Goal: Task Accomplishment & Management: Manage account settings

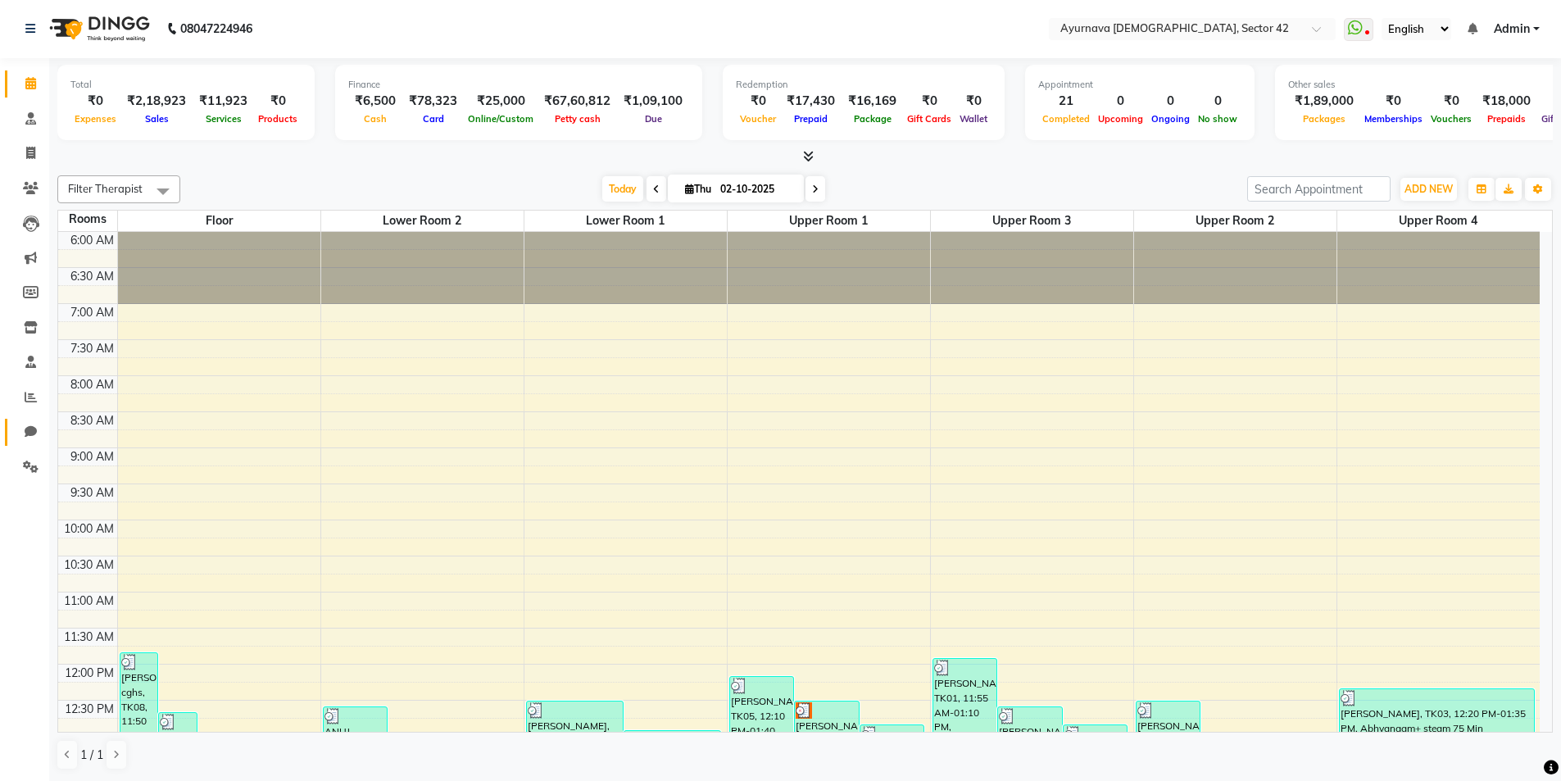
scroll to position [417, 0]
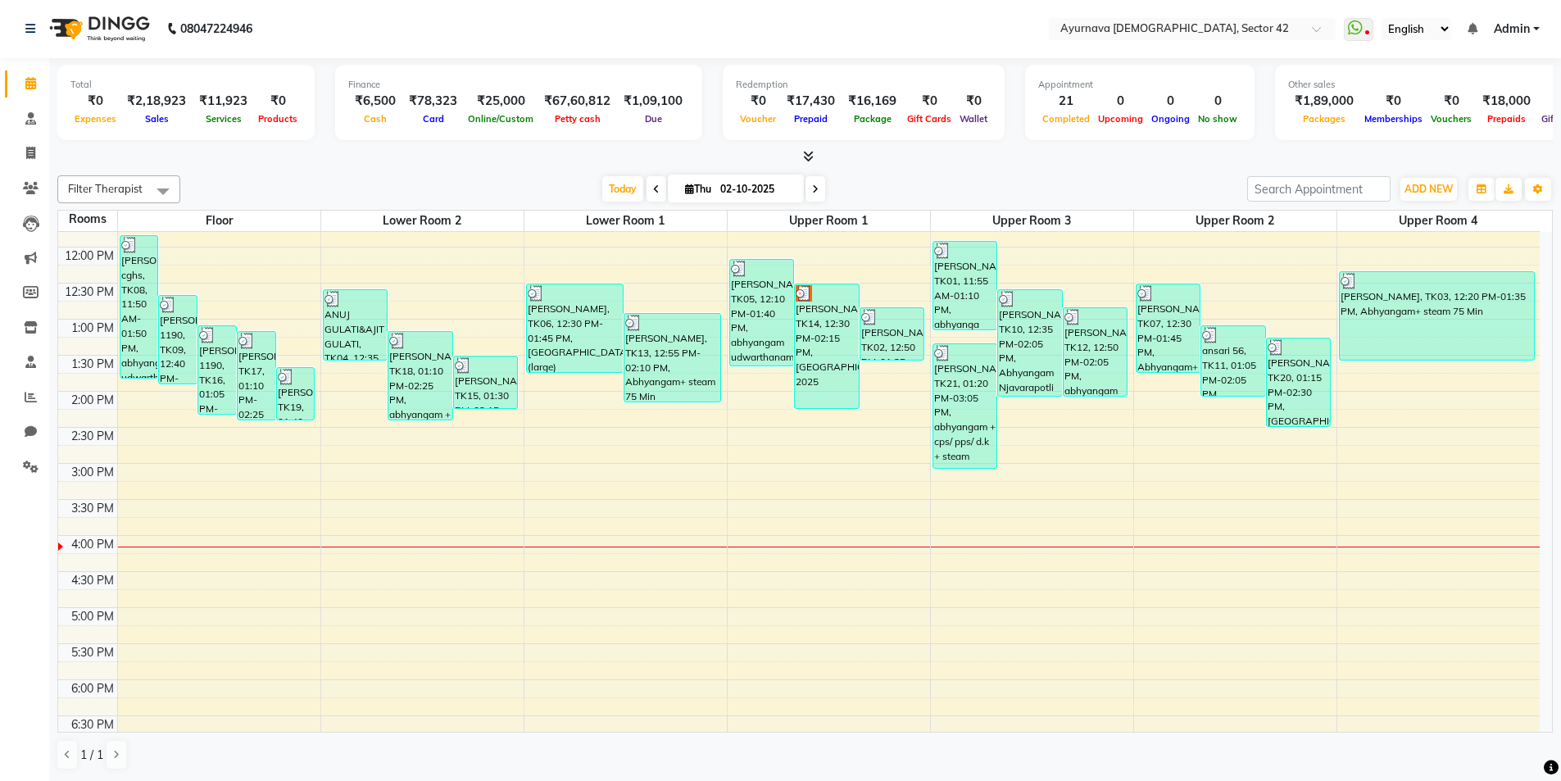
click at [229, 593] on div "6:00 AM 6:30 AM 7:00 AM 7:30 AM 8:00 AM 8:30 AM 9:00 AM 9:30 AM 10:00 AM 10:30 …" at bounding box center [798, 355] width 1481 height 1081
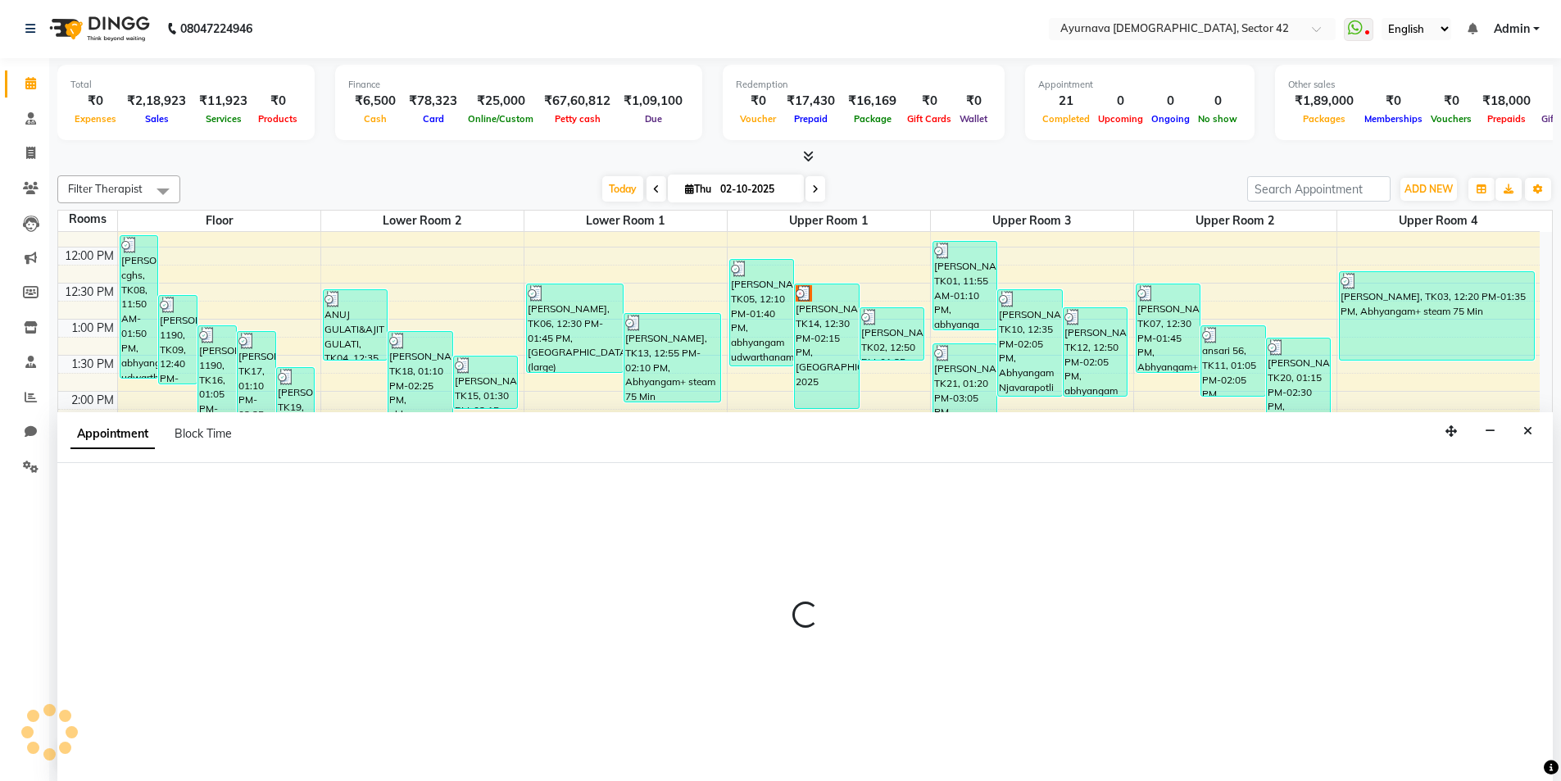
select select "tentative"
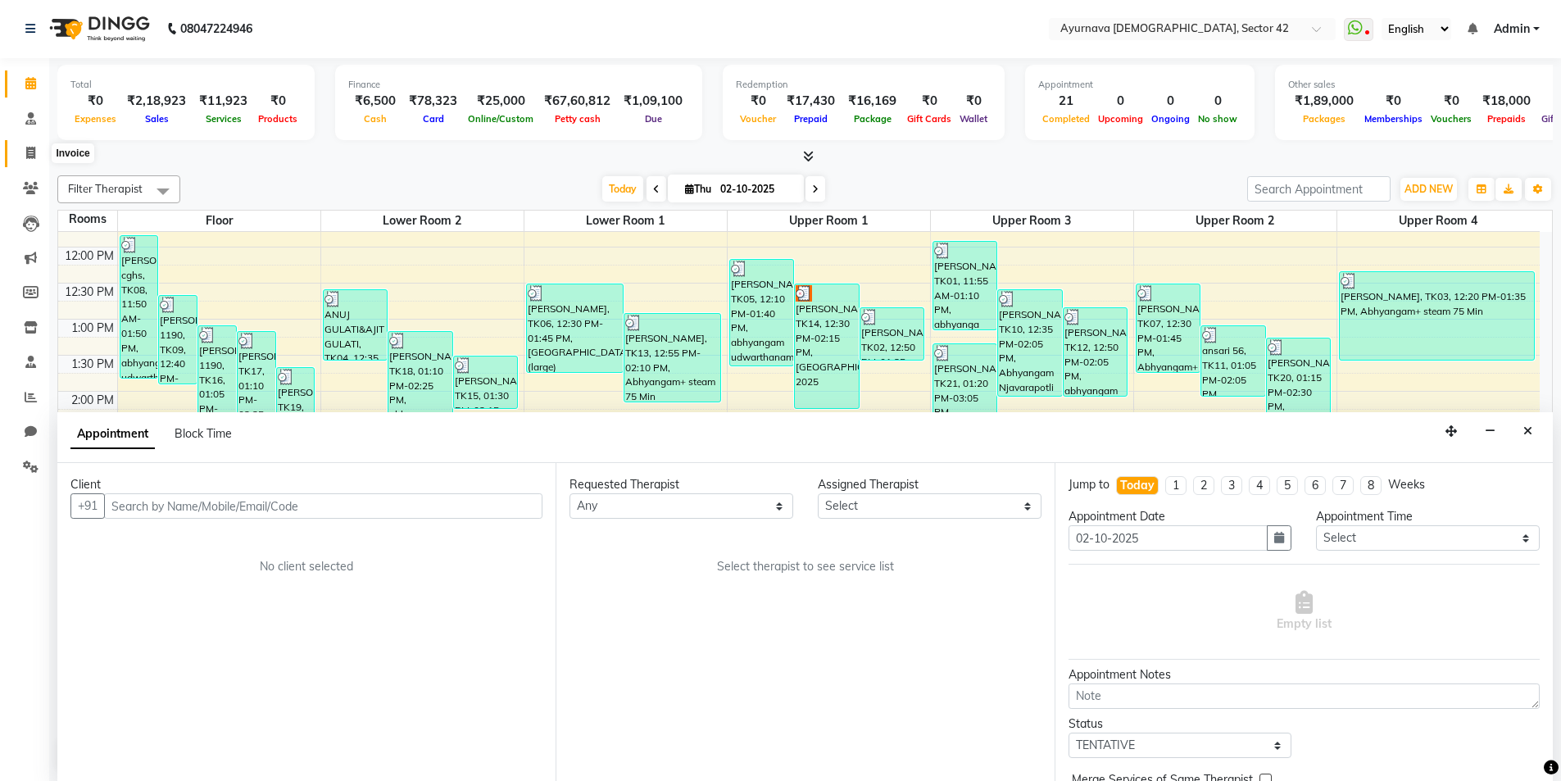
click at [29, 159] on span at bounding box center [30, 153] width 29 height 19
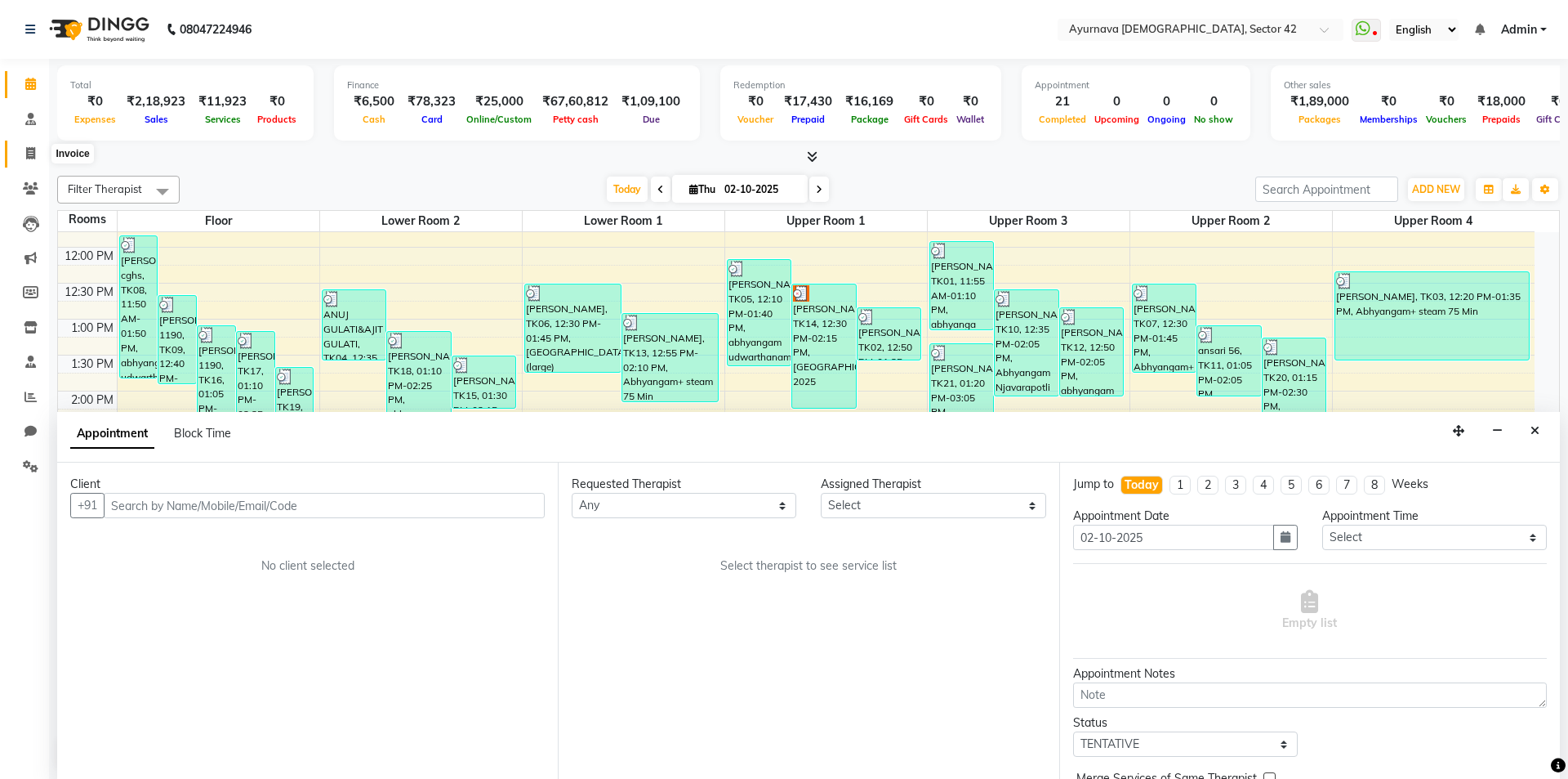
select select "5575"
select select "service"
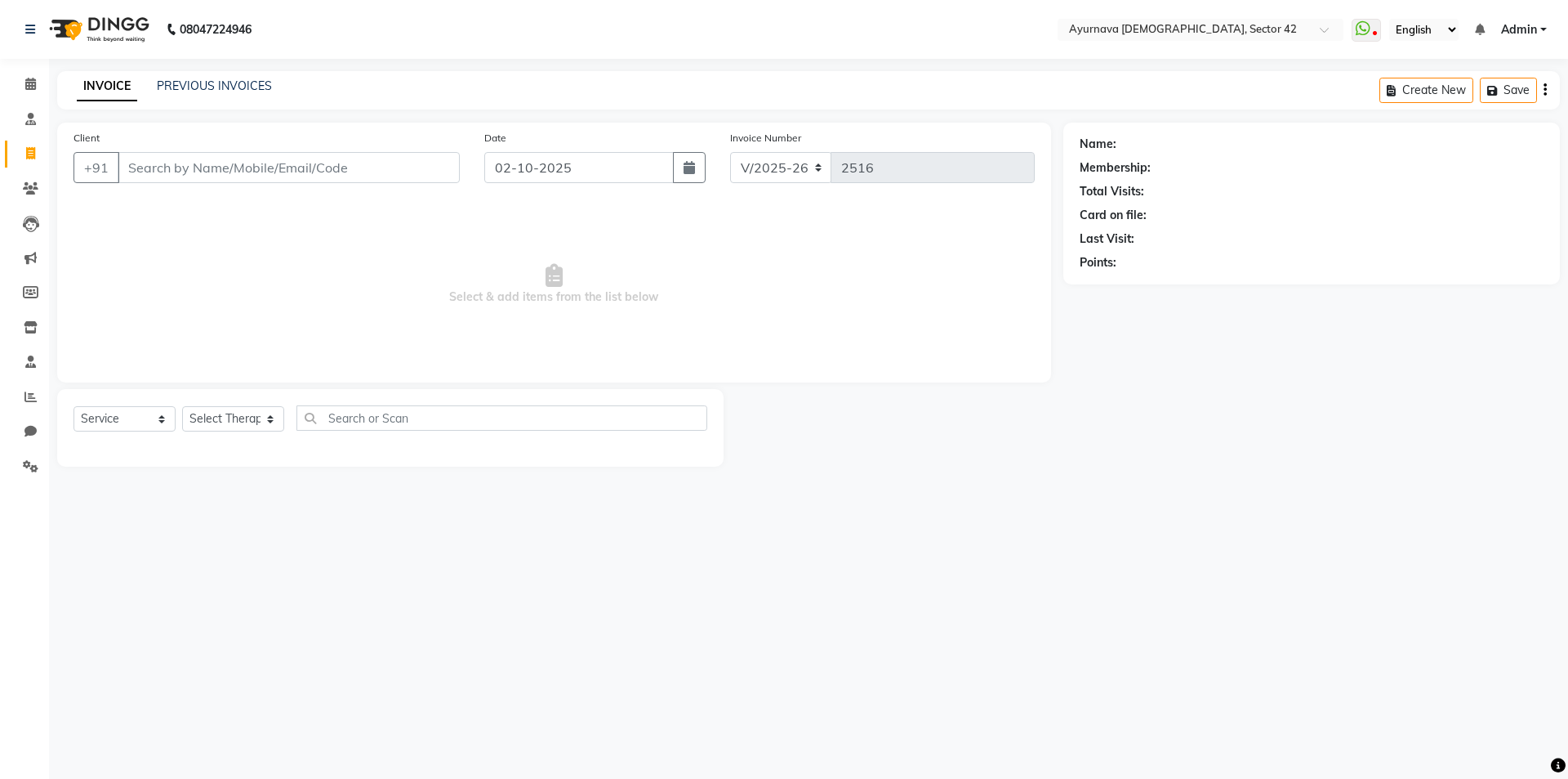
click at [192, 177] on input "Client" at bounding box center [288, 167] width 342 height 31
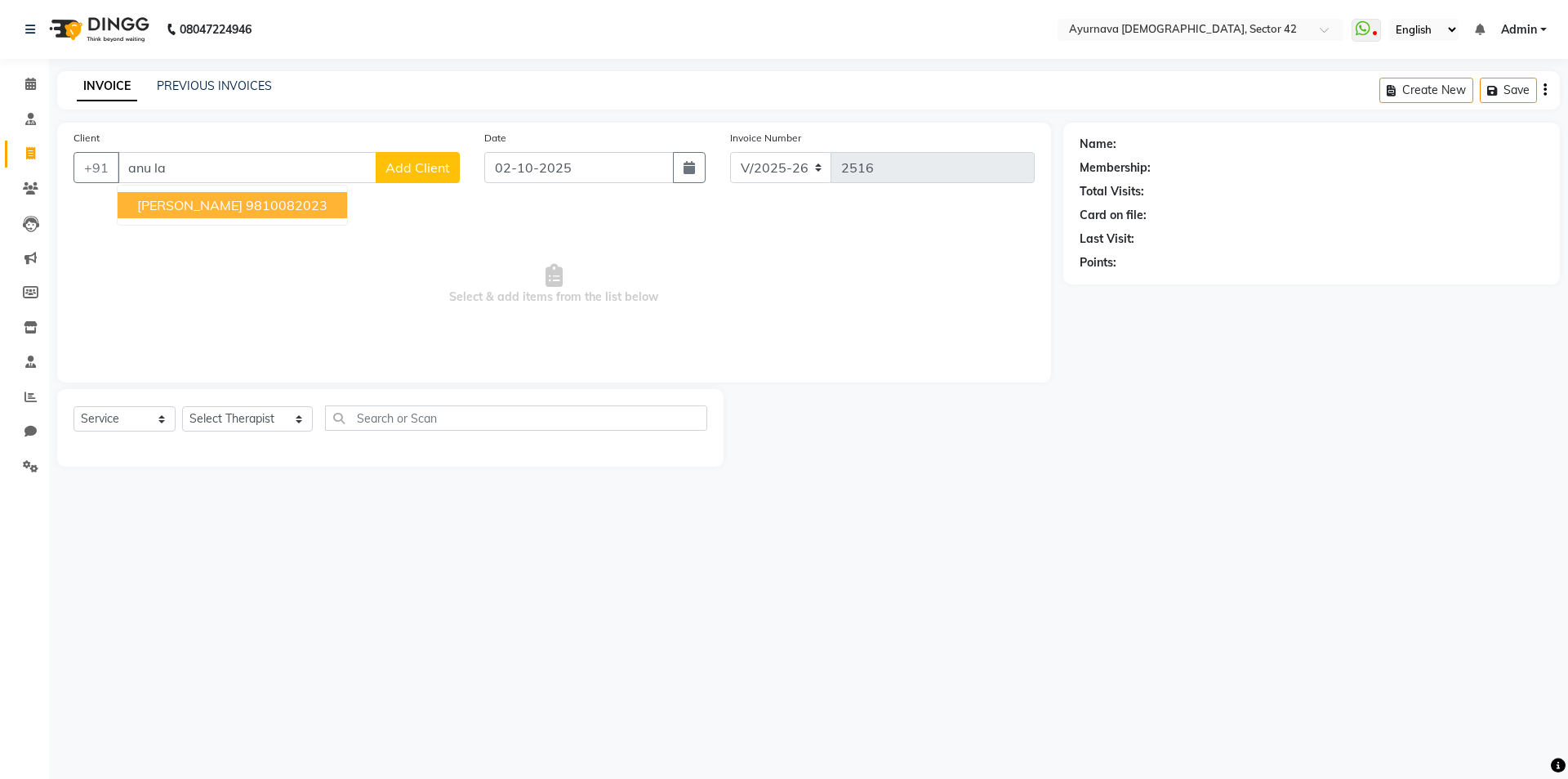
click at [183, 211] on span "[PERSON_NAME]" at bounding box center [190, 204] width 106 height 16
type input "9810082023"
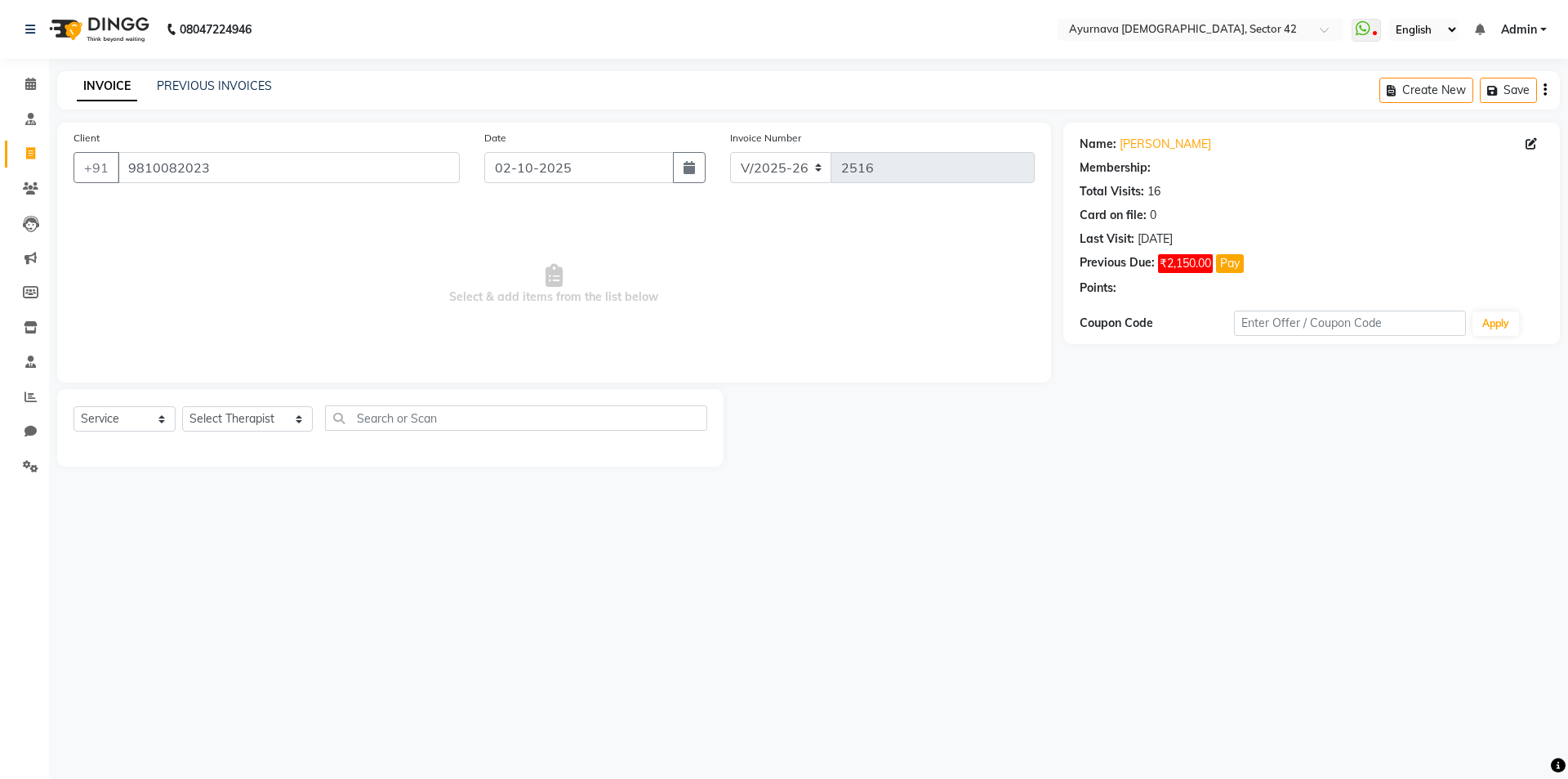
select select "1: Object"
click at [130, 419] on select "Select Service Product Membership Package Voucher Prepaid Gift Card" at bounding box center [125, 418] width 102 height 25
click at [213, 421] on select "Select Therapist [PERSON_NAME] akash [PERSON_NAME] [PERSON_NAME] [PERSON_NAME] …" at bounding box center [247, 418] width 131 height 25
select select "47974"
click at [182, 406] on select "Select Therapist [PERSON_NAME] akash [PERSON_NAME] [PERSON_NAME] [PERSON_NAME] …" at bounding box center [247, 418] width 131 height 25
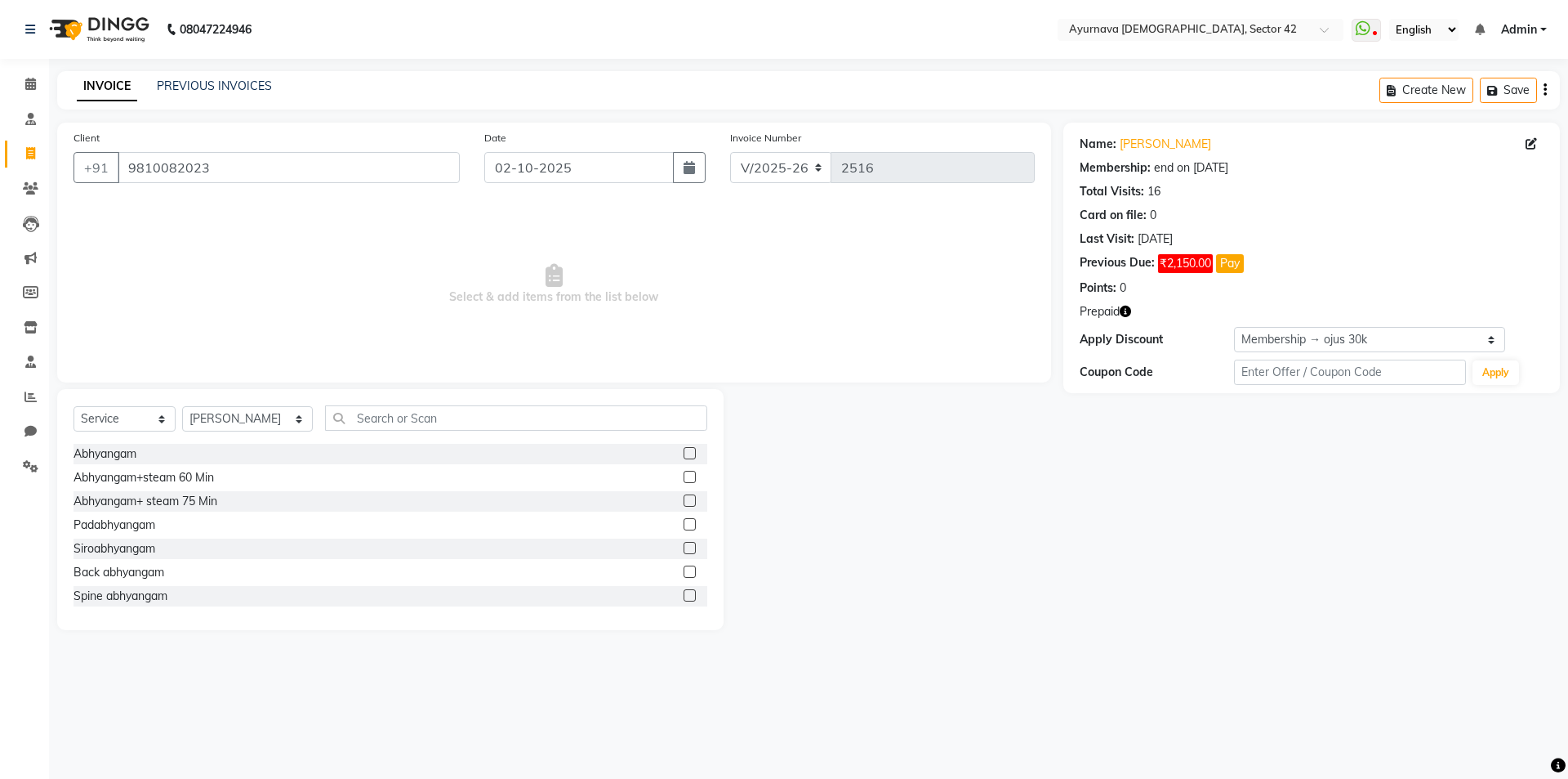
click at [684, 500] on label at bounding box center [690, 501] width 12 height 12
click at [684, 500] on input "checkbox" at bounding box center [689, 501] width 11 height 11
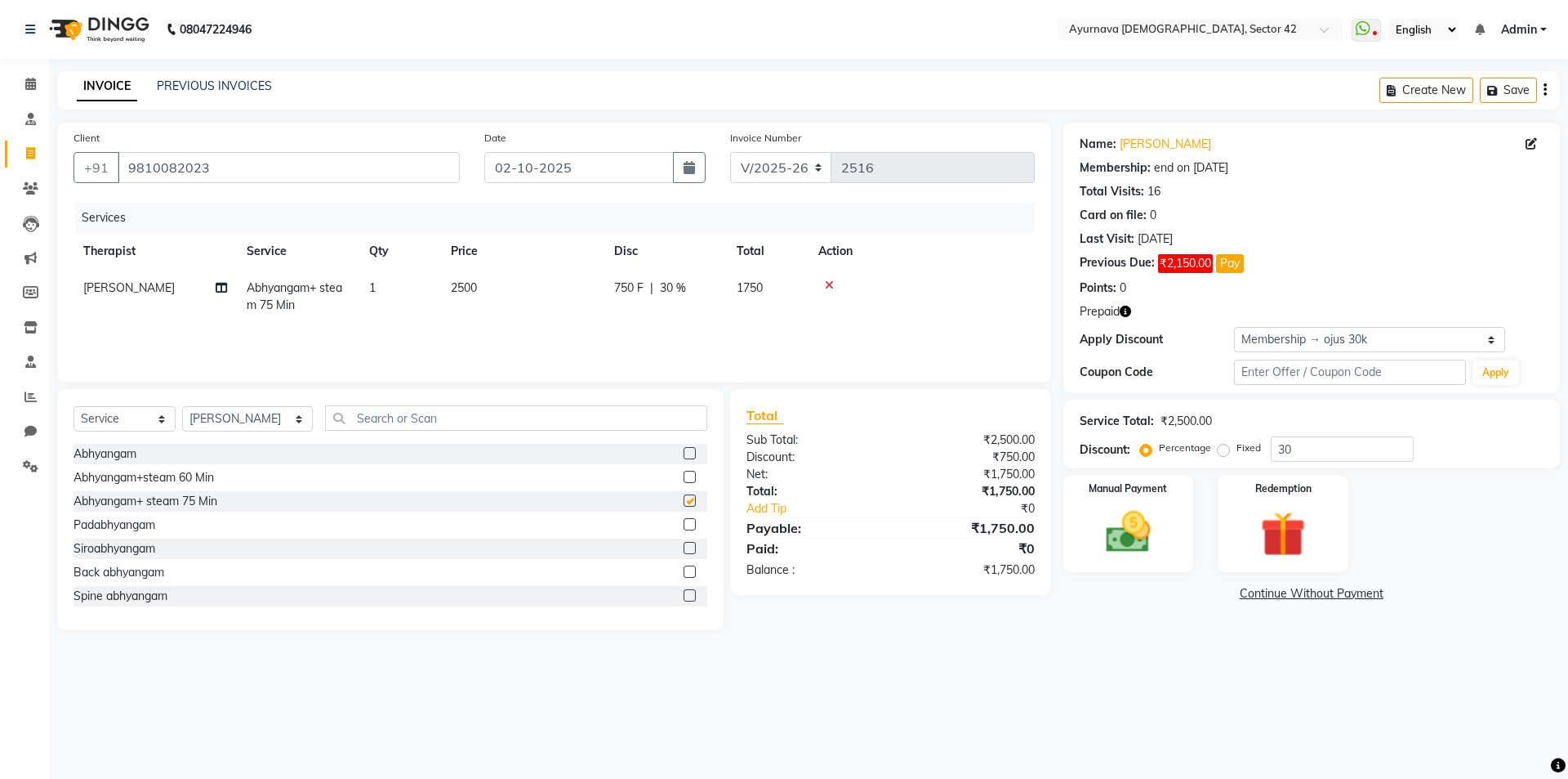
checkbox input "false"
click at [1291, 532] on img at bounding box center [1283, 534] width 76 height 58
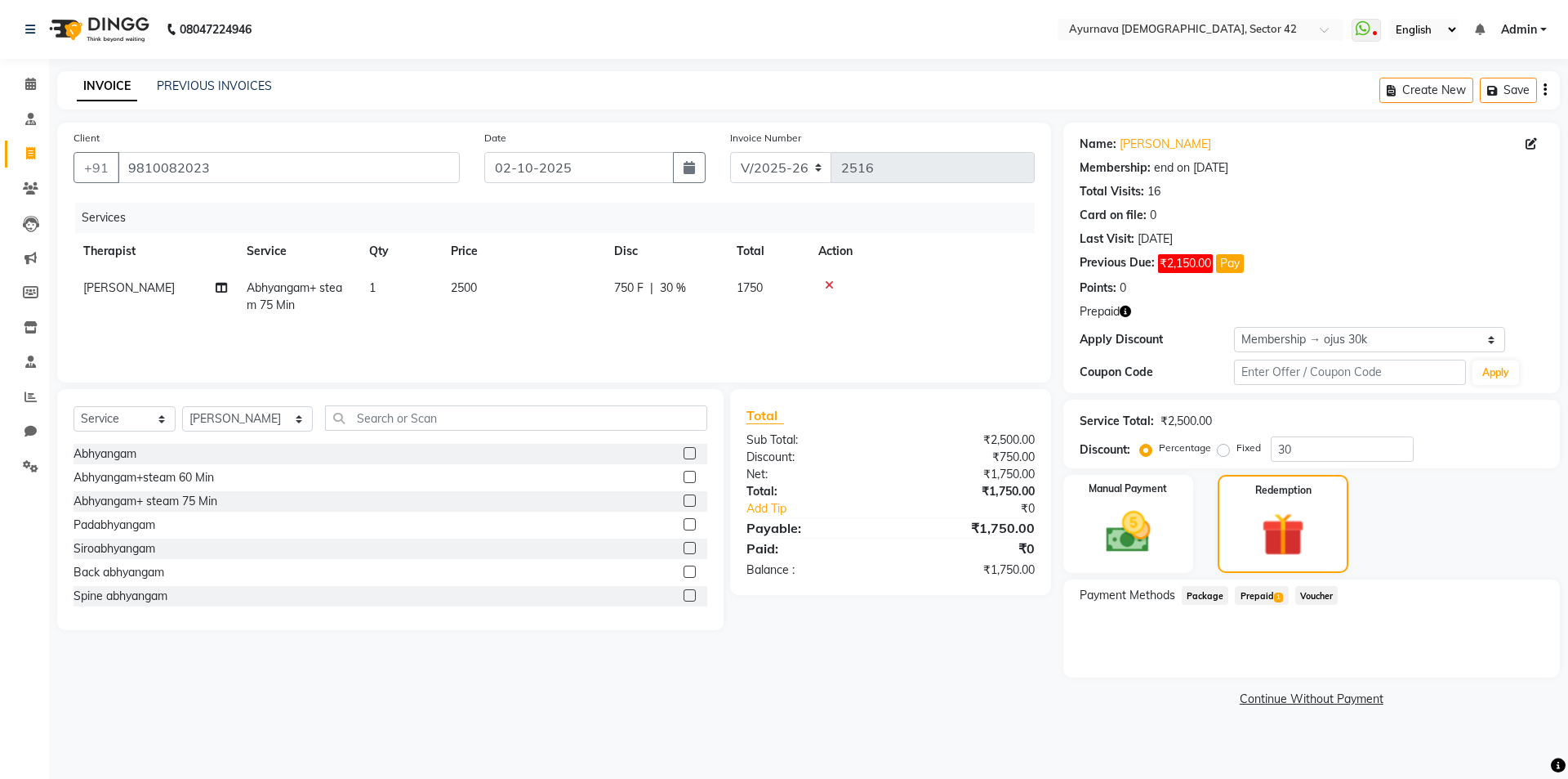
click at [1264, 593] on span "Prepaid 1" at bounding box center [1261, 594] width 53 height 19
click at [827, 283] on icon at bounding box center [829, 284] width 9 height 11
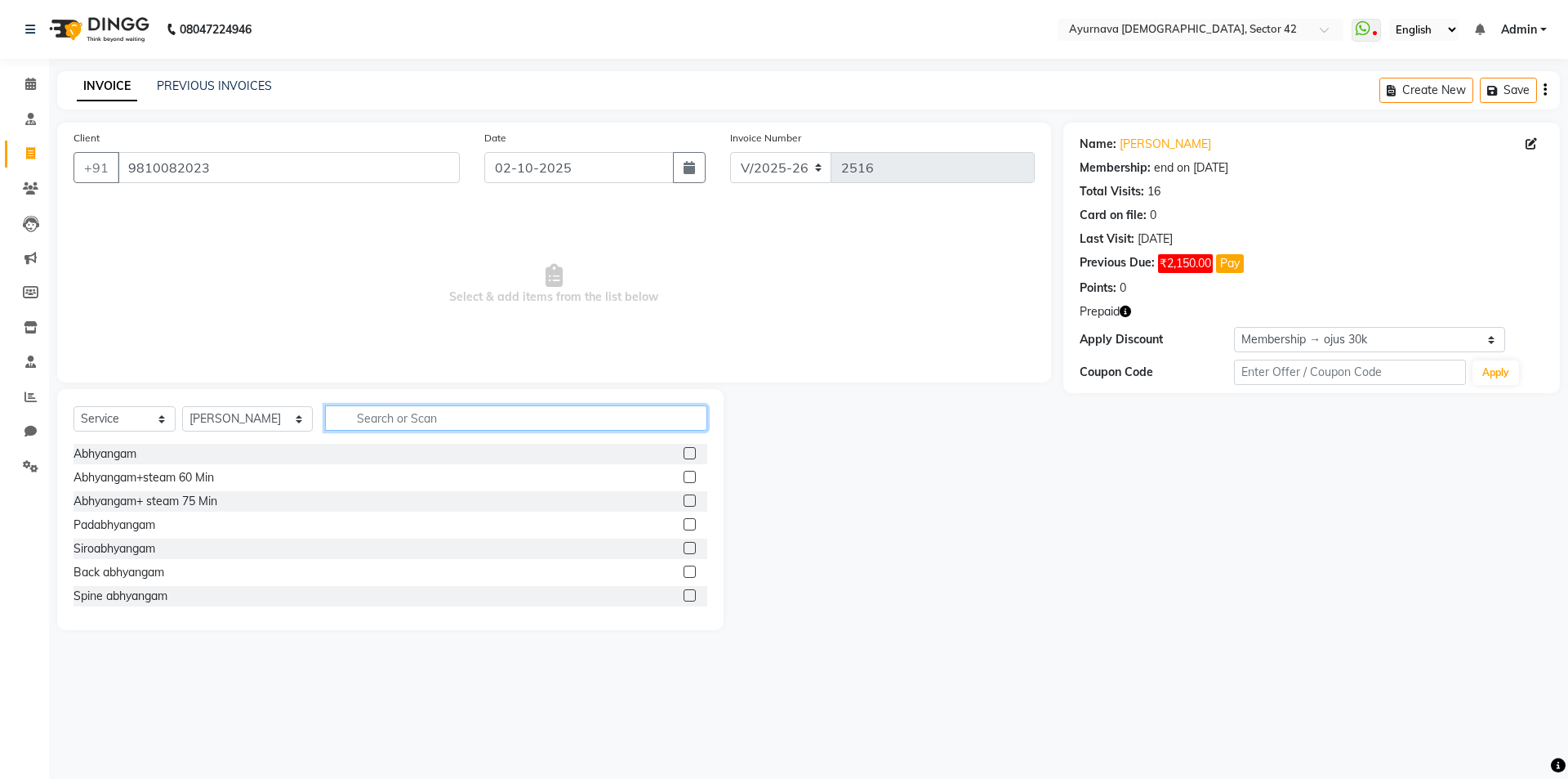
click at [563, 422] on input "text" at bounding box center [515, 417] width 382 height 25
type input "202"
click at [684, 500] on label at bounding box center [690, 501] width 12 height 12
click at [684, 500] on input "checkbox" at bounding box center [689, 501] width 11 height 11
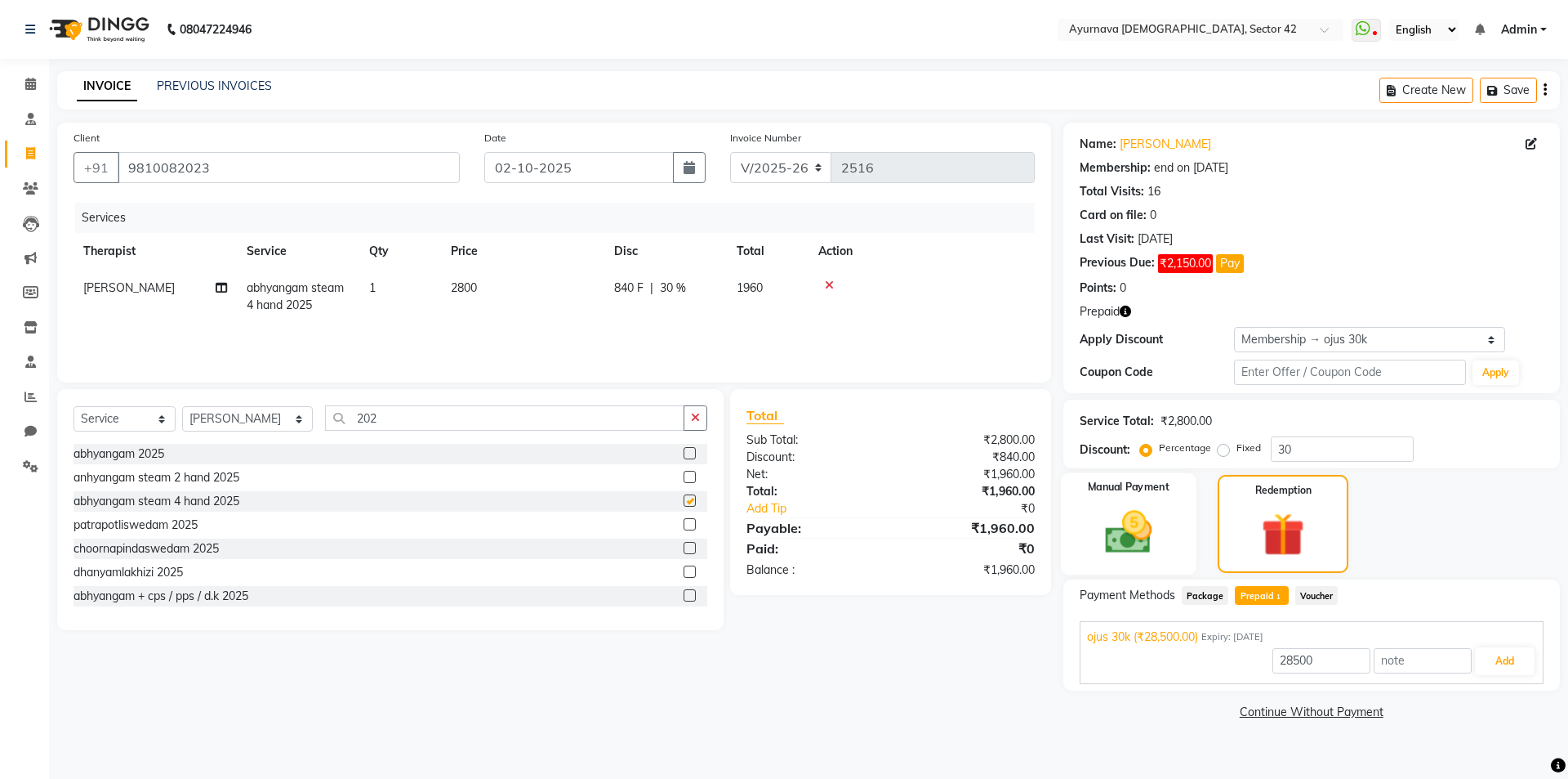
checkbox input "false"
click at [1253, 595] on span "Prepaid 1" at bounding box center [1261, 594] width 53 height 19
type input "1960"
click at [1498, 660] on button "Add" at bounding box center [1505, 661] width 60 height 28
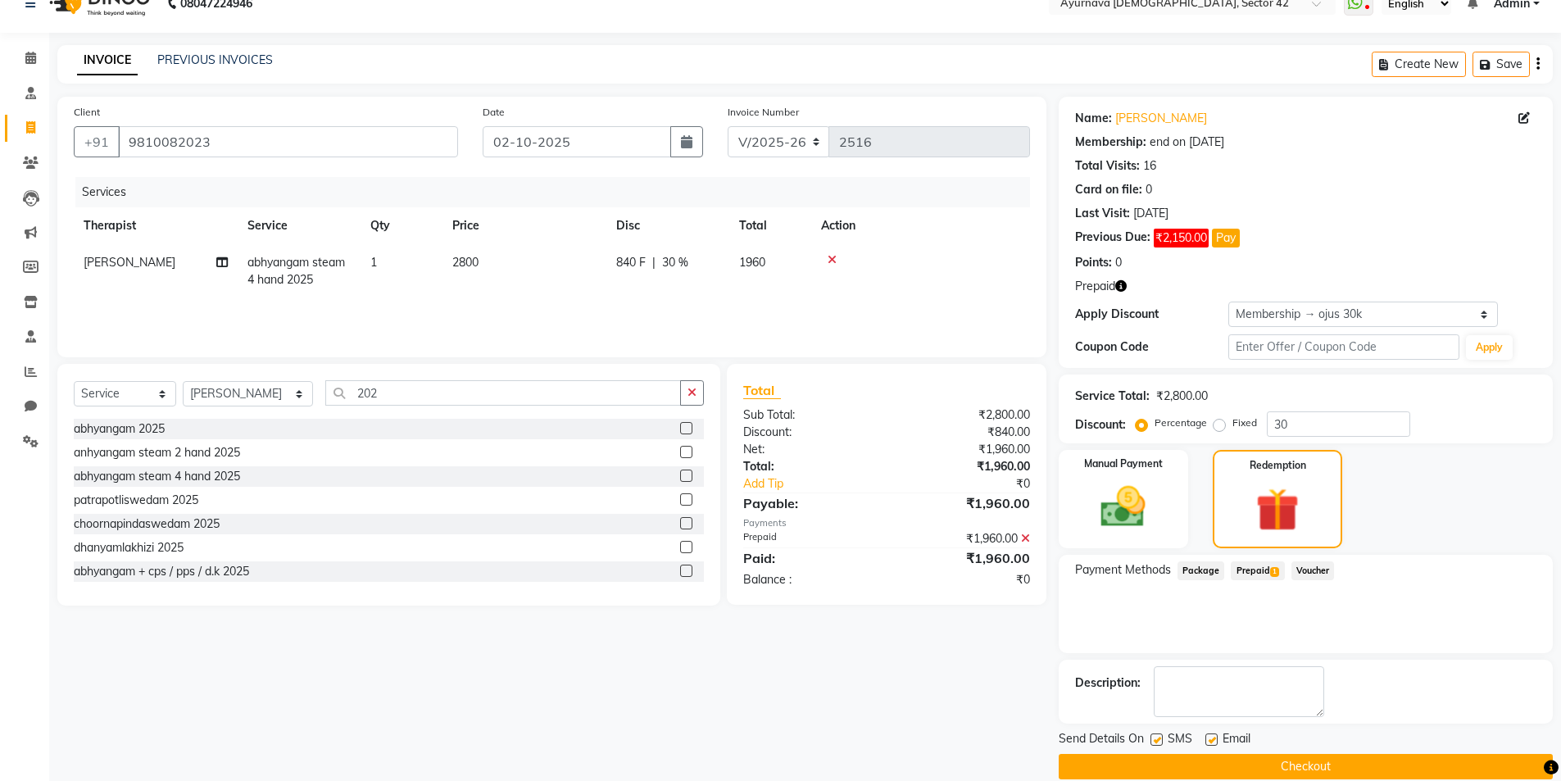
scroll to position [49, 0]
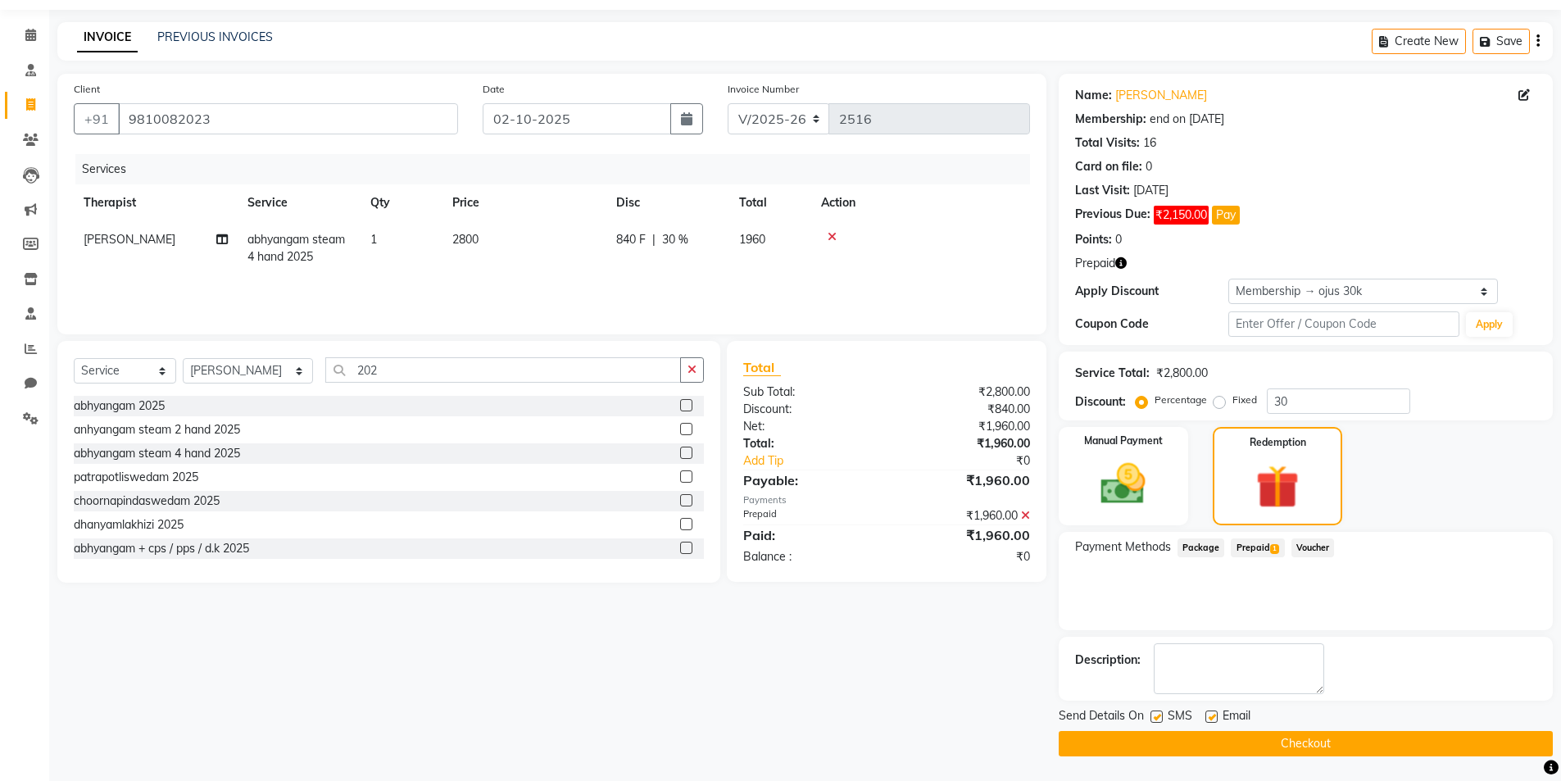
click at [1155, 719] on label at bounding box center [1156, 716] width 12 height 12
click at [1155, 719] on input "checkbox" at bounding box center [1155, 717] width 11 height 11
click at [1155, 718] on label at bounding box center [1156, 716] width 12 height 12
click at [1155, 718] on input "checkbox" at bounding box center [1155, 717] width 11 height 11
checkbox input "true"
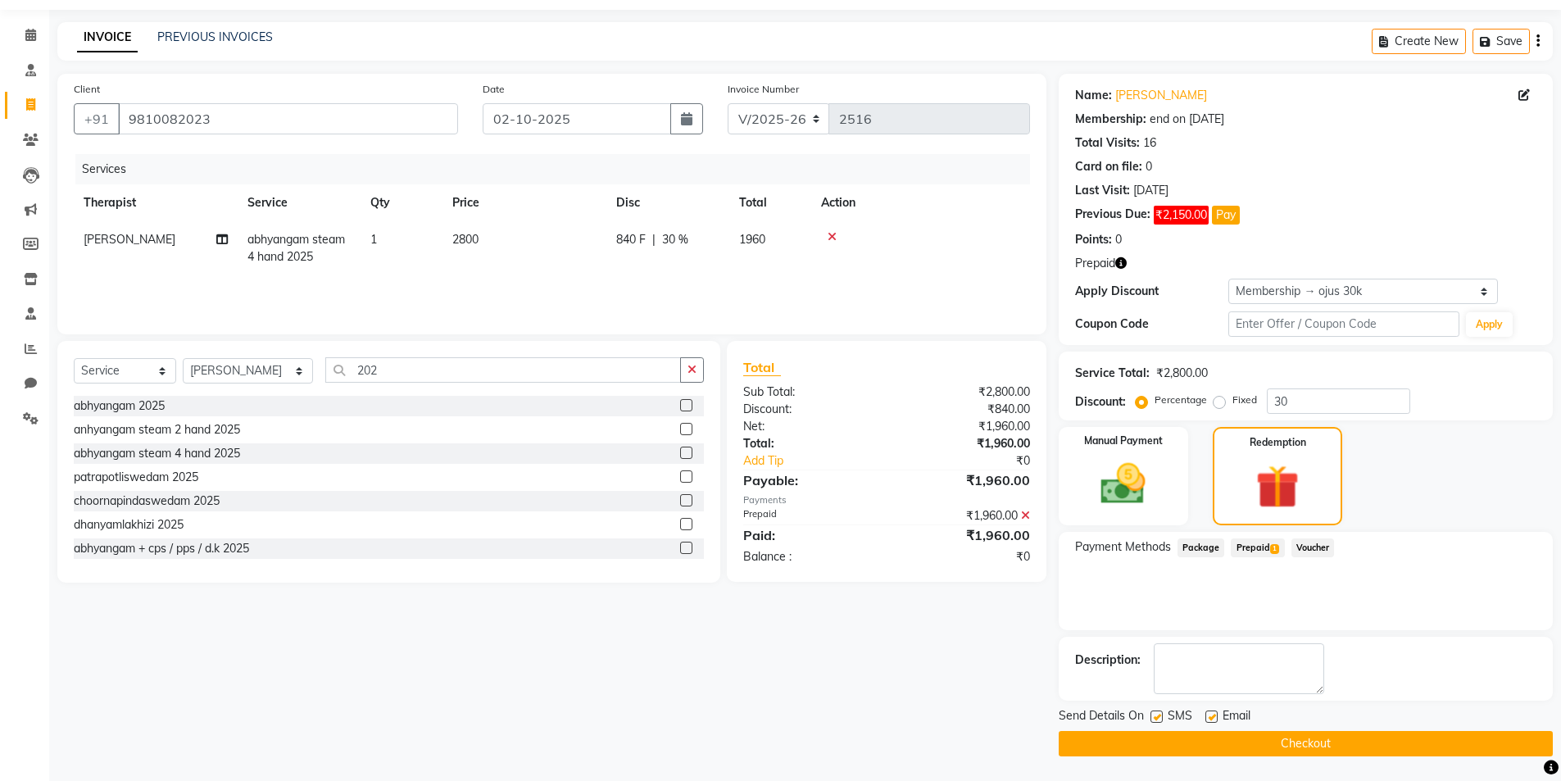
click at [1163, 746] on button "Checkout" at bounding box center [1306, 743] width 494 height 25
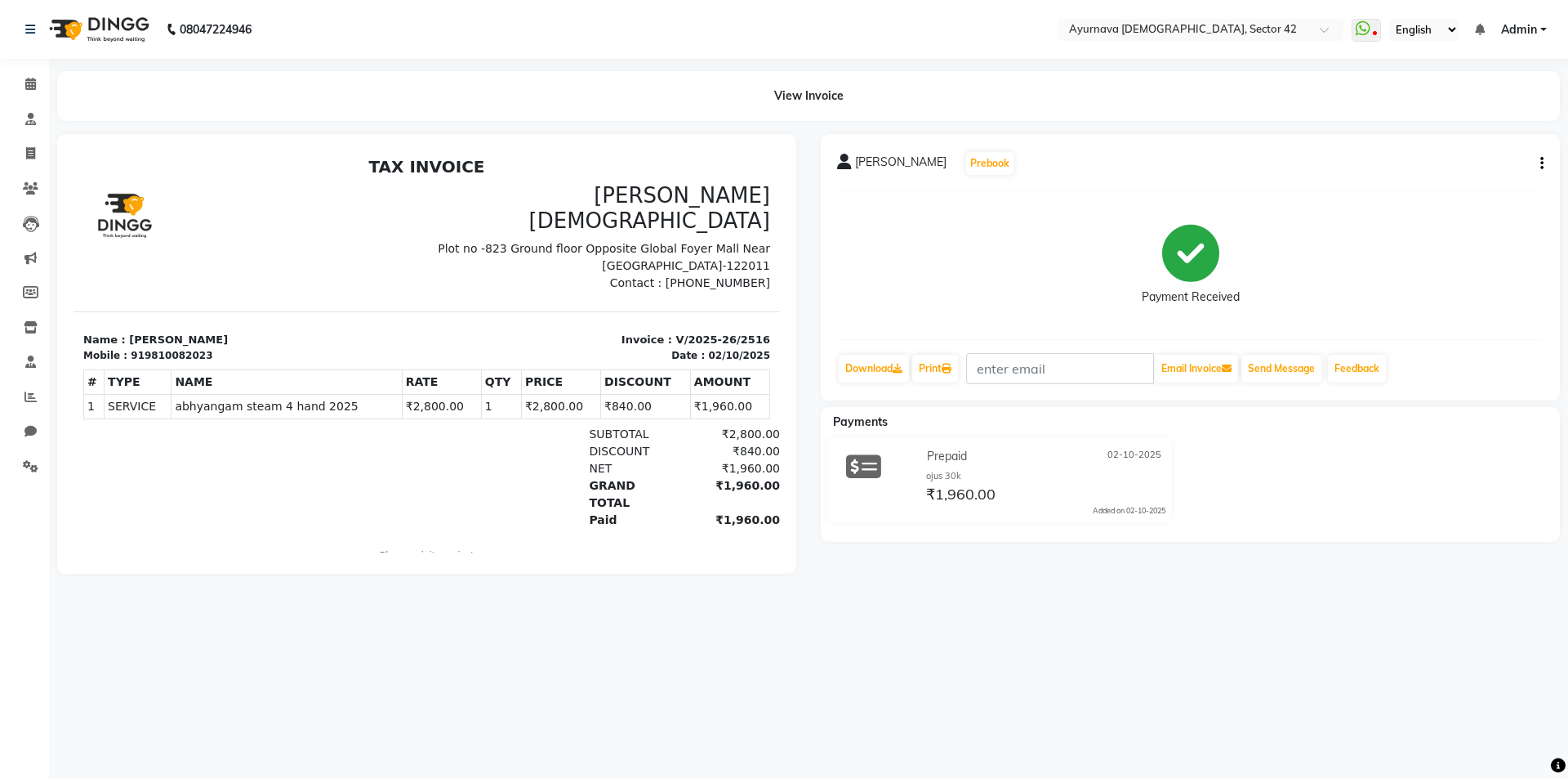
click at [1544, 161] on div "[PERSON_NAME] Prebook Payment Received Download Print Email Invoice Send Messag…" at bounding box center [1190, 266] width 740 height 266
click at [1545, 166] on div "[PERSON_NAME] Prebook Payment Received Download Print Email Invoice Send Messag…" at bounding box center [1190, 266] width 740 height 266
click at [1540, 158] on button "button" at bounding box center [1539, 164] width 10 height 17
click at [1475, 184] on div "Edit Invoice" at bounding box center [1460, 185] width 112 height 20
select select "service"
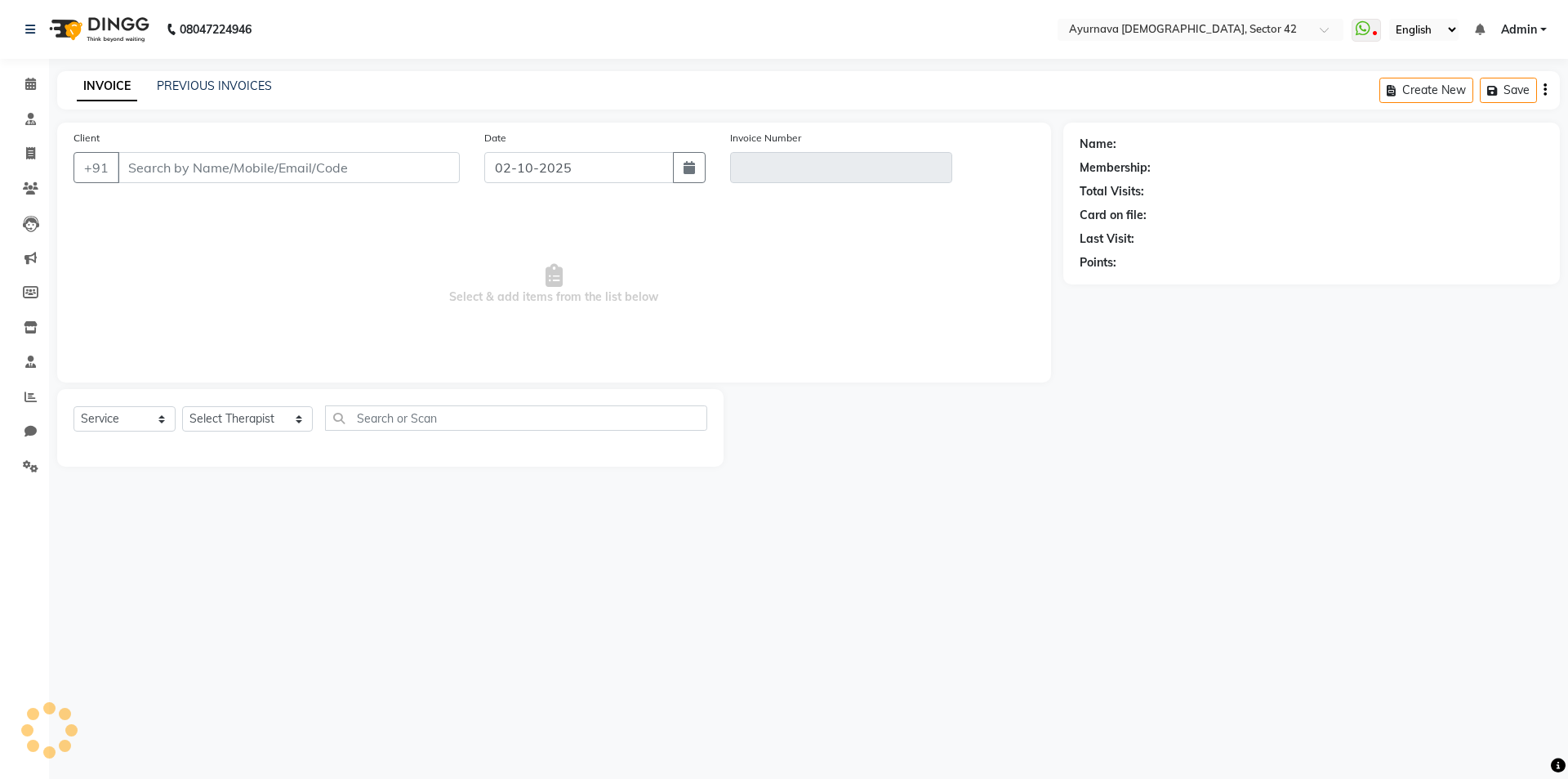
type input "9810082023"
type input "V/2025-26/2516"
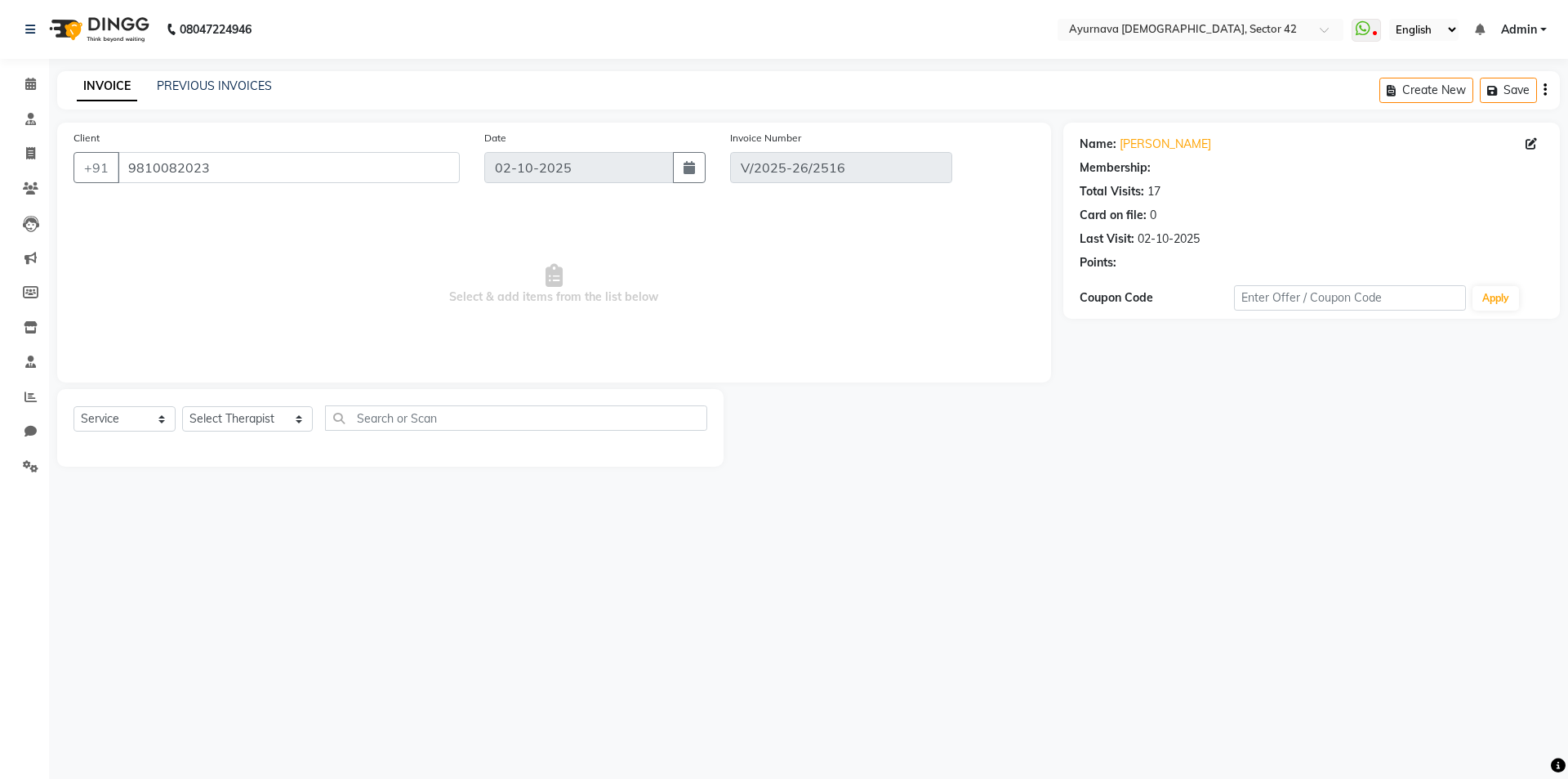
select select "1: Object"
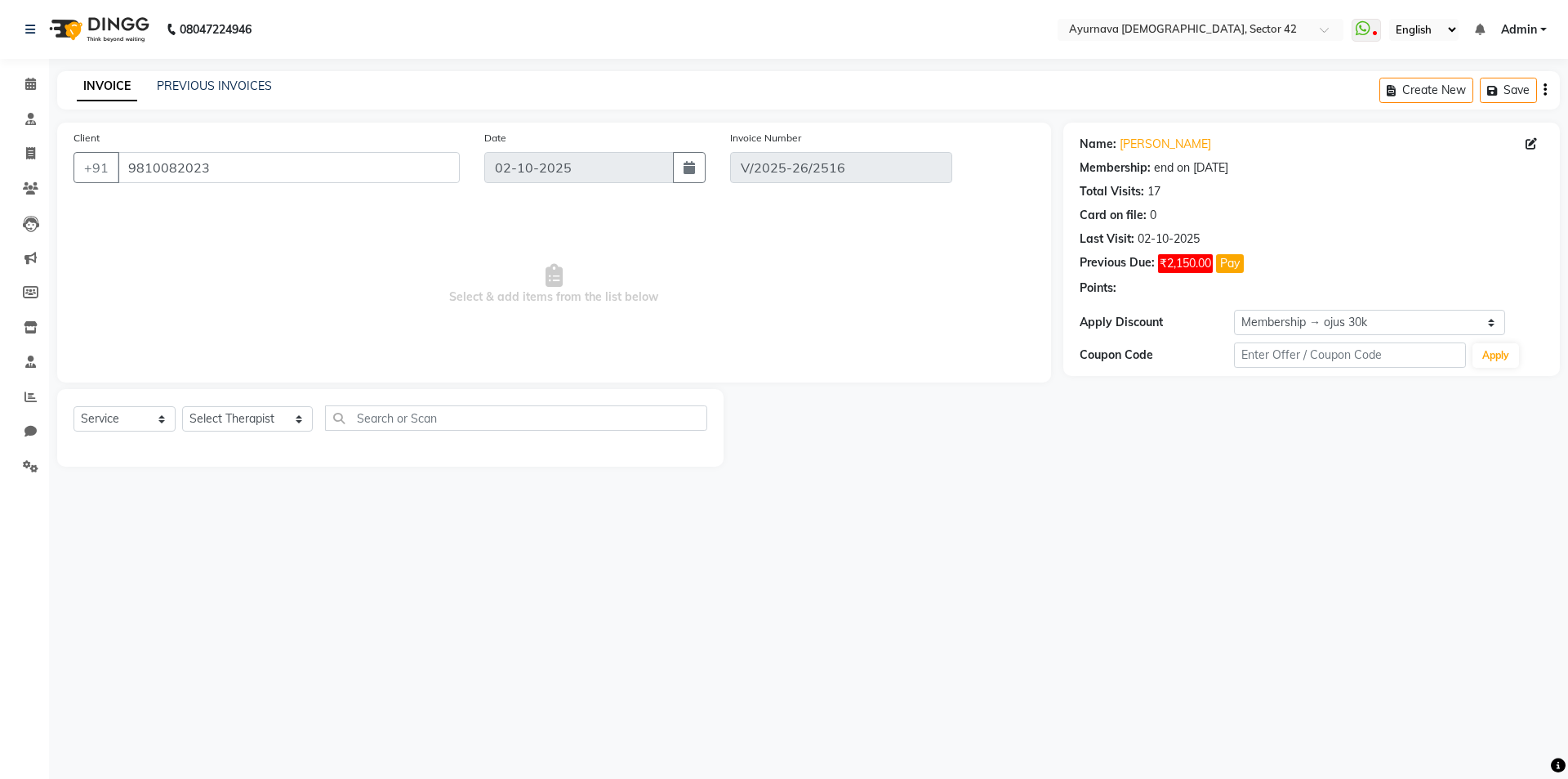
select select "select"
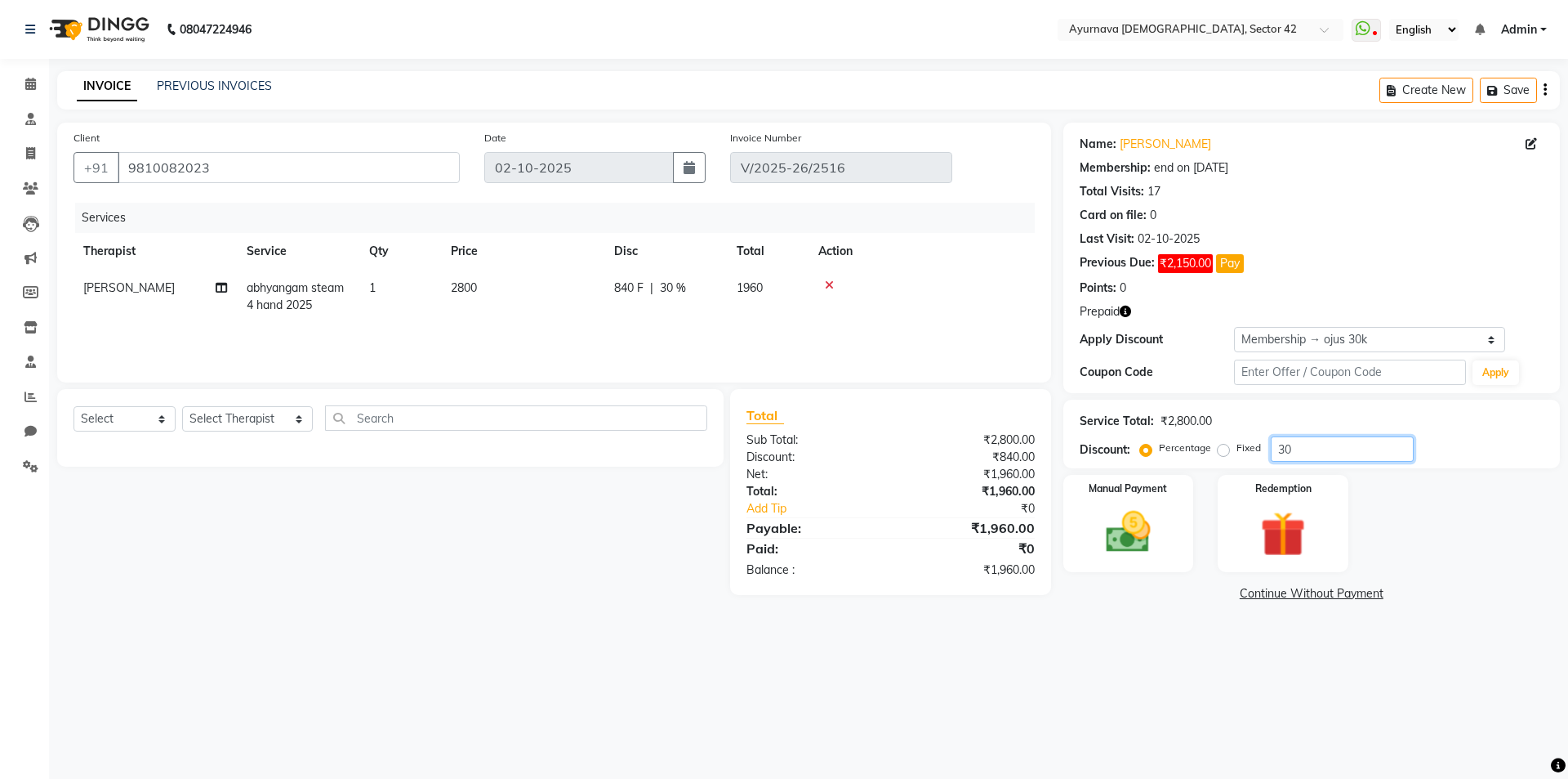
click at [1302, 446] on input "30" at bounding box center [1342, 449] width 143 height 25
type input "3"
type input "40"
click at [1287, 525] on img at bounding box center [1283, 534] width 76 height 58
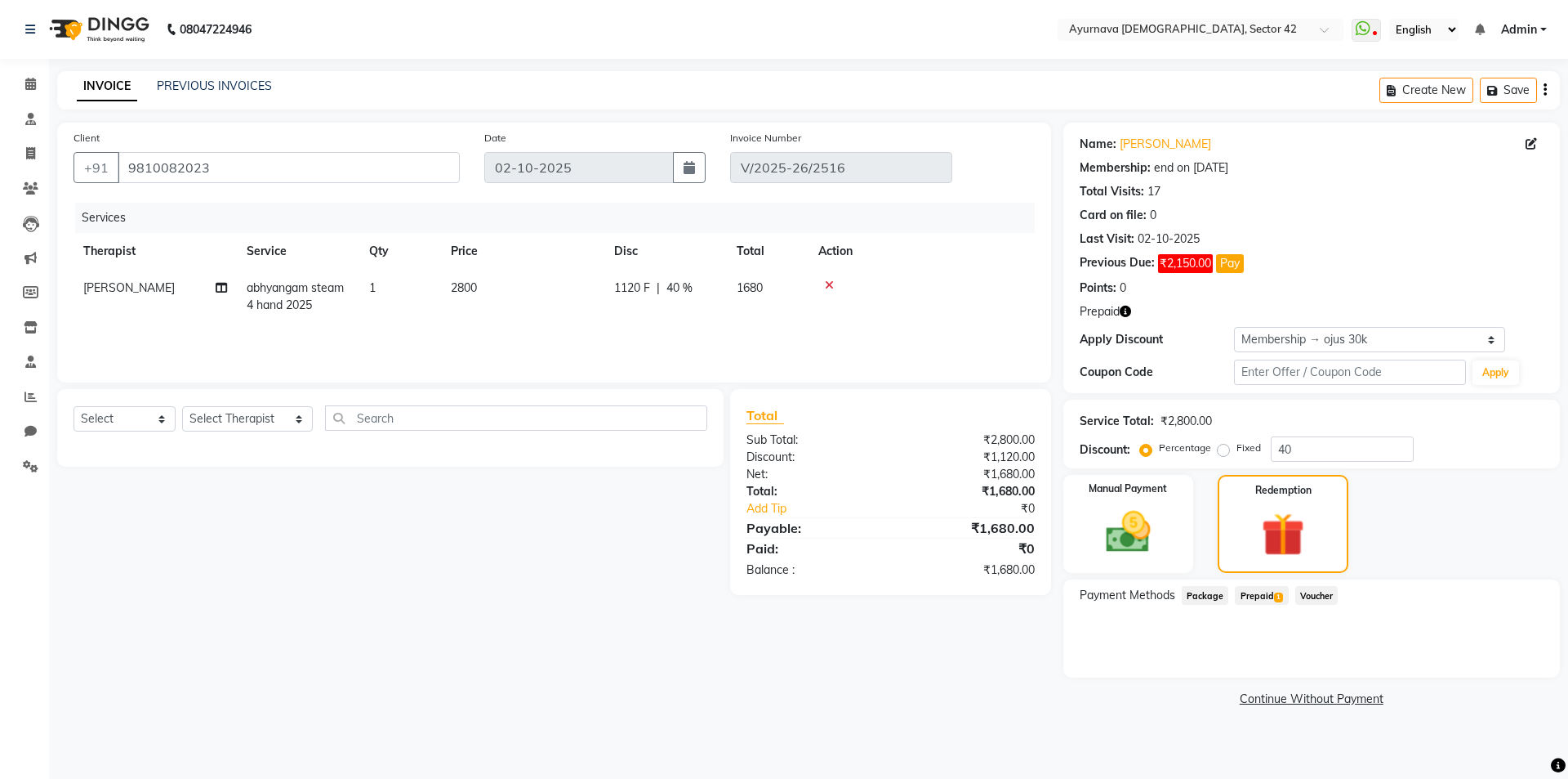
click at [1240, 591] on span "Prepaid 1" at bounding box center [1261, 594] width 53 height 19
click at [1500, 666] on button "Add" at bounding box center [1505, 661] width 60 height 28
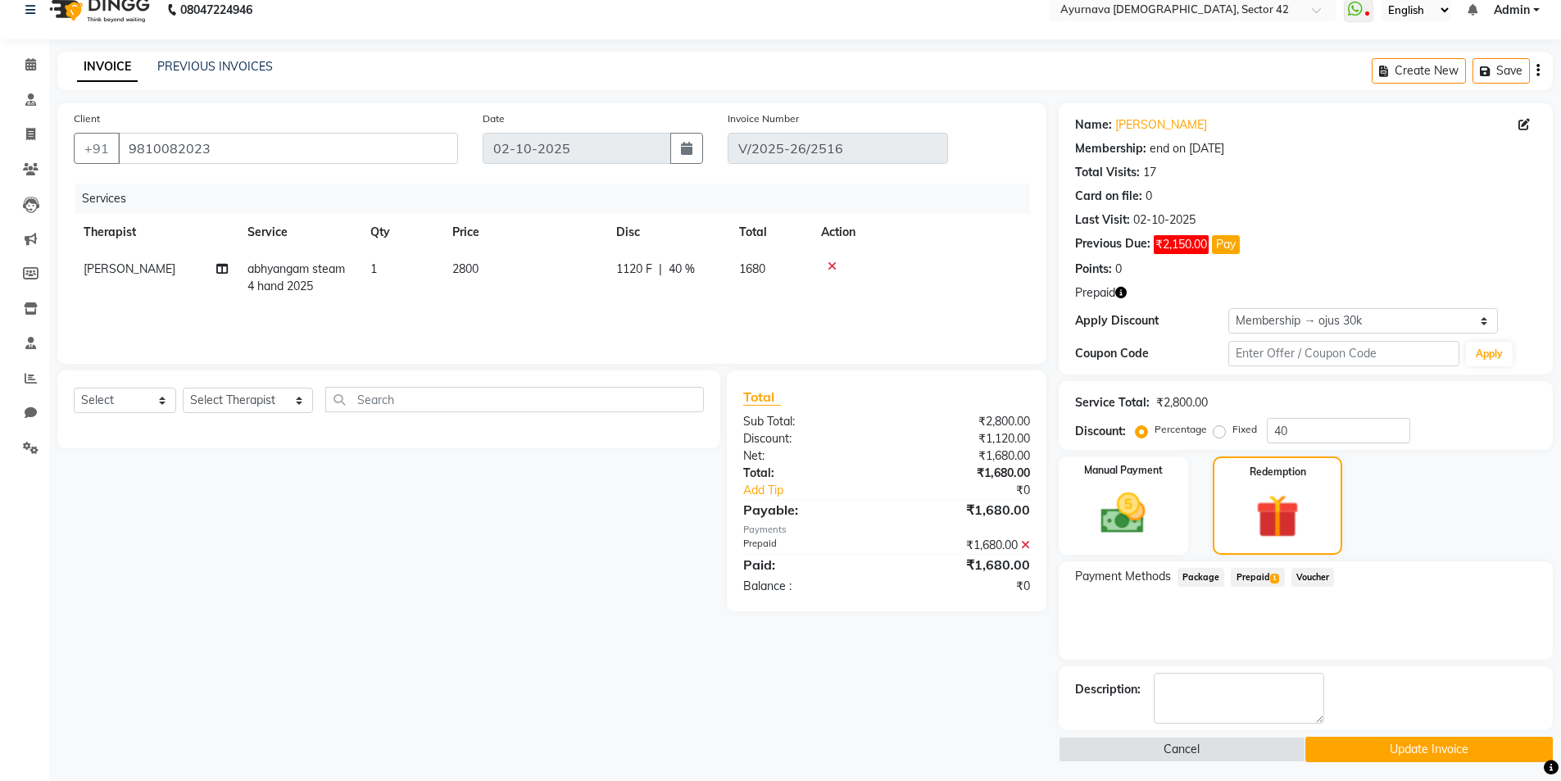
scroll to position [25, 0]
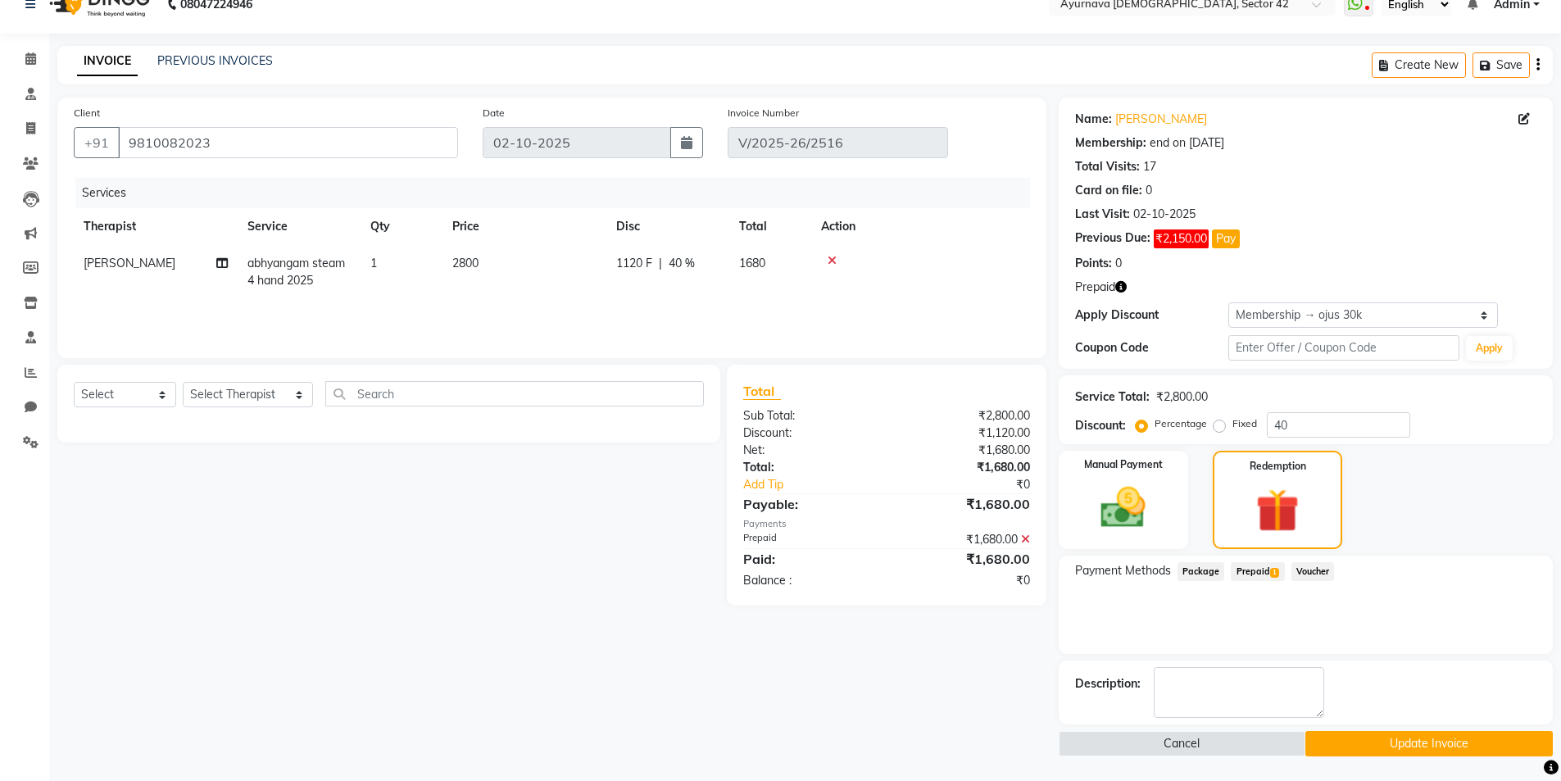
click at [1360, 735] on button "Update Invoice" at bounding box center [1428, 743] width 247 height 25
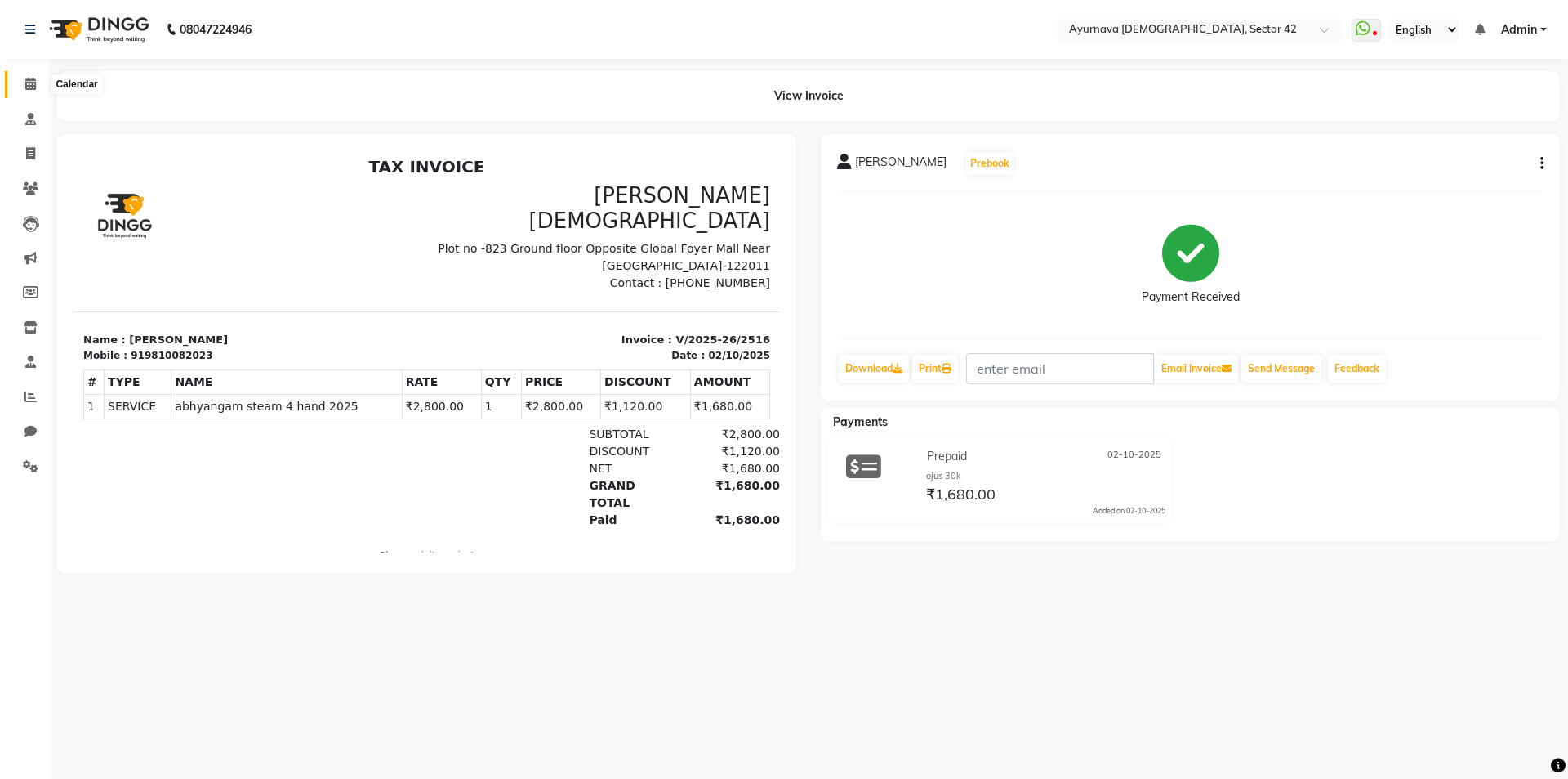
click at [29, 77] on span at bounding box center [30, 84] width 29 height 19
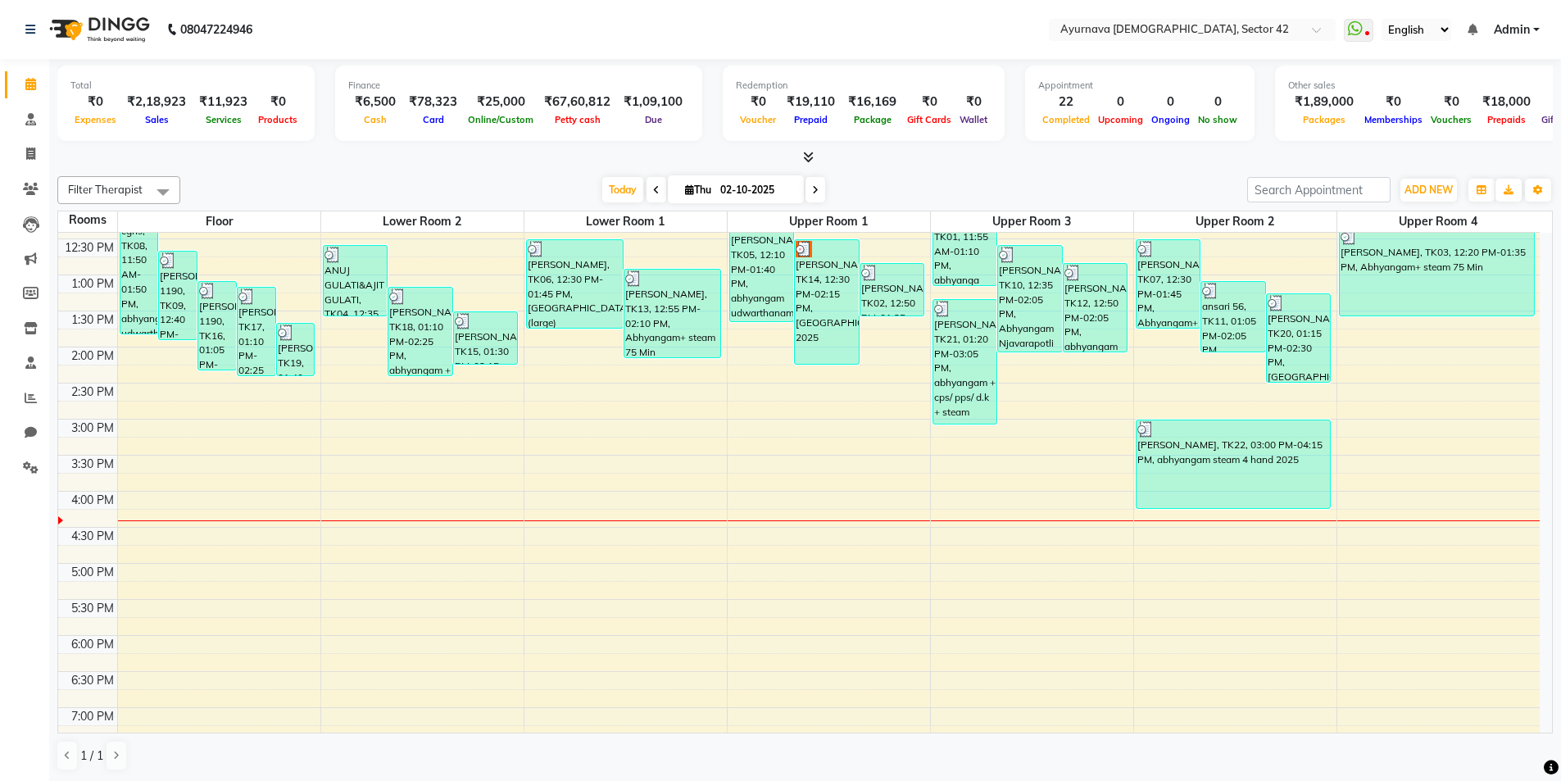
scroll to position [410, 0]
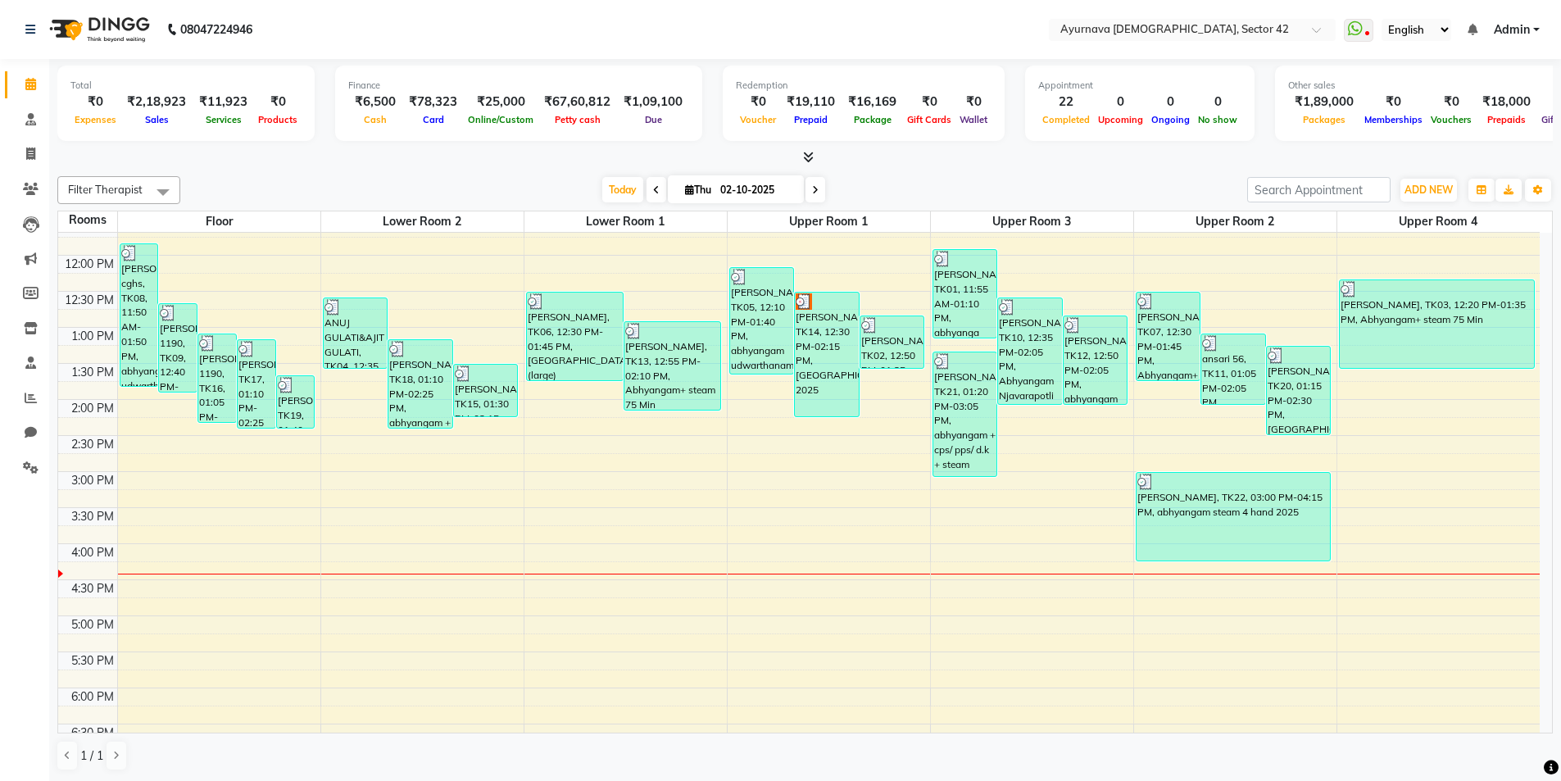
click at [645, 103] on div "₹1,09,100" at bounding box center [653, 102] width 72 height 19
click at [575, 105] on div "₹67,60,812" at bounding box center [577, 102] width 79 height 19
select select "4511"
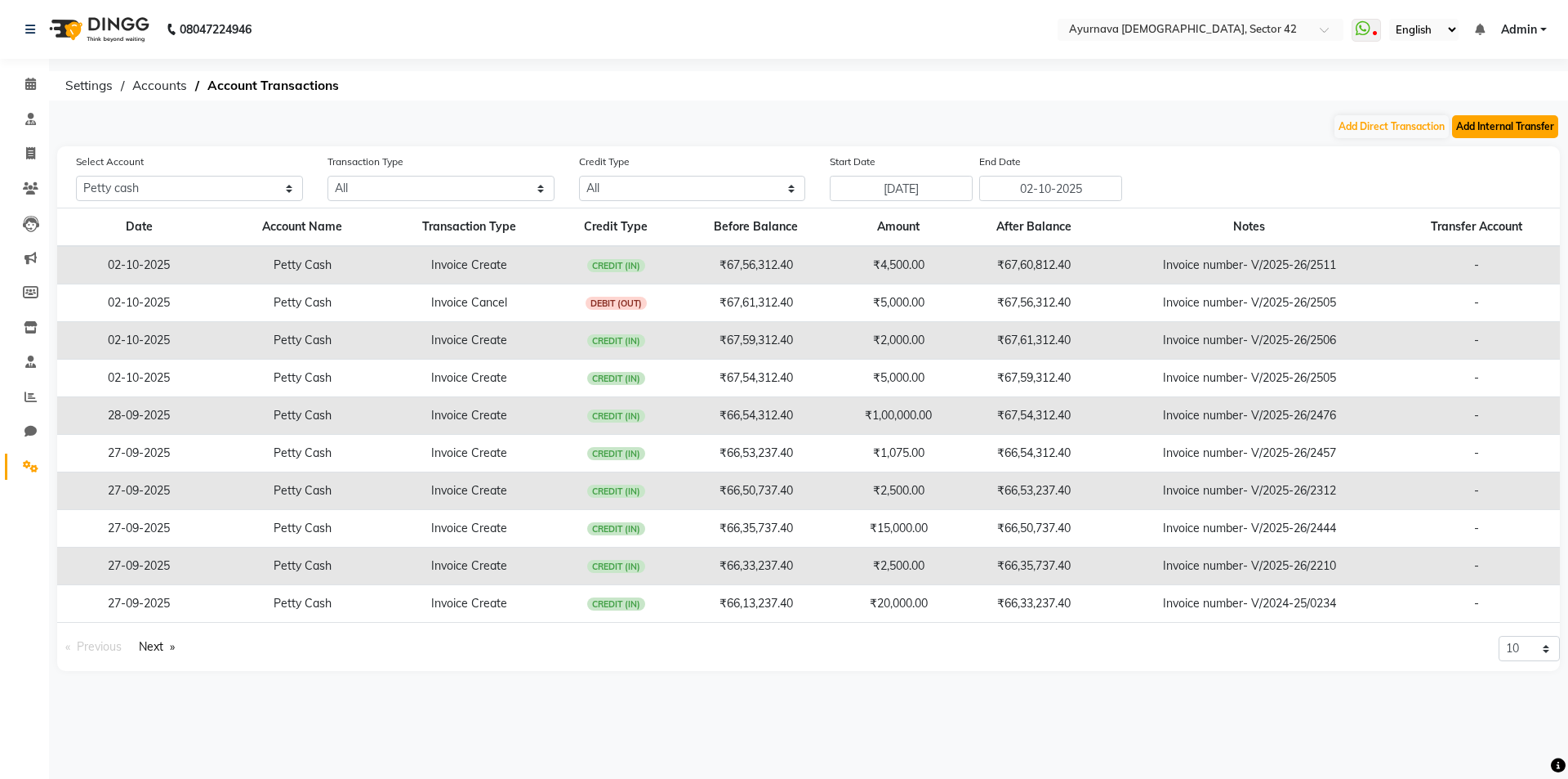
click at [1514, 123] on button "Add Internal Transfer" at bounding box center [1505, 127] width 107 height 23
select select "internal transfer"
select select "4511"
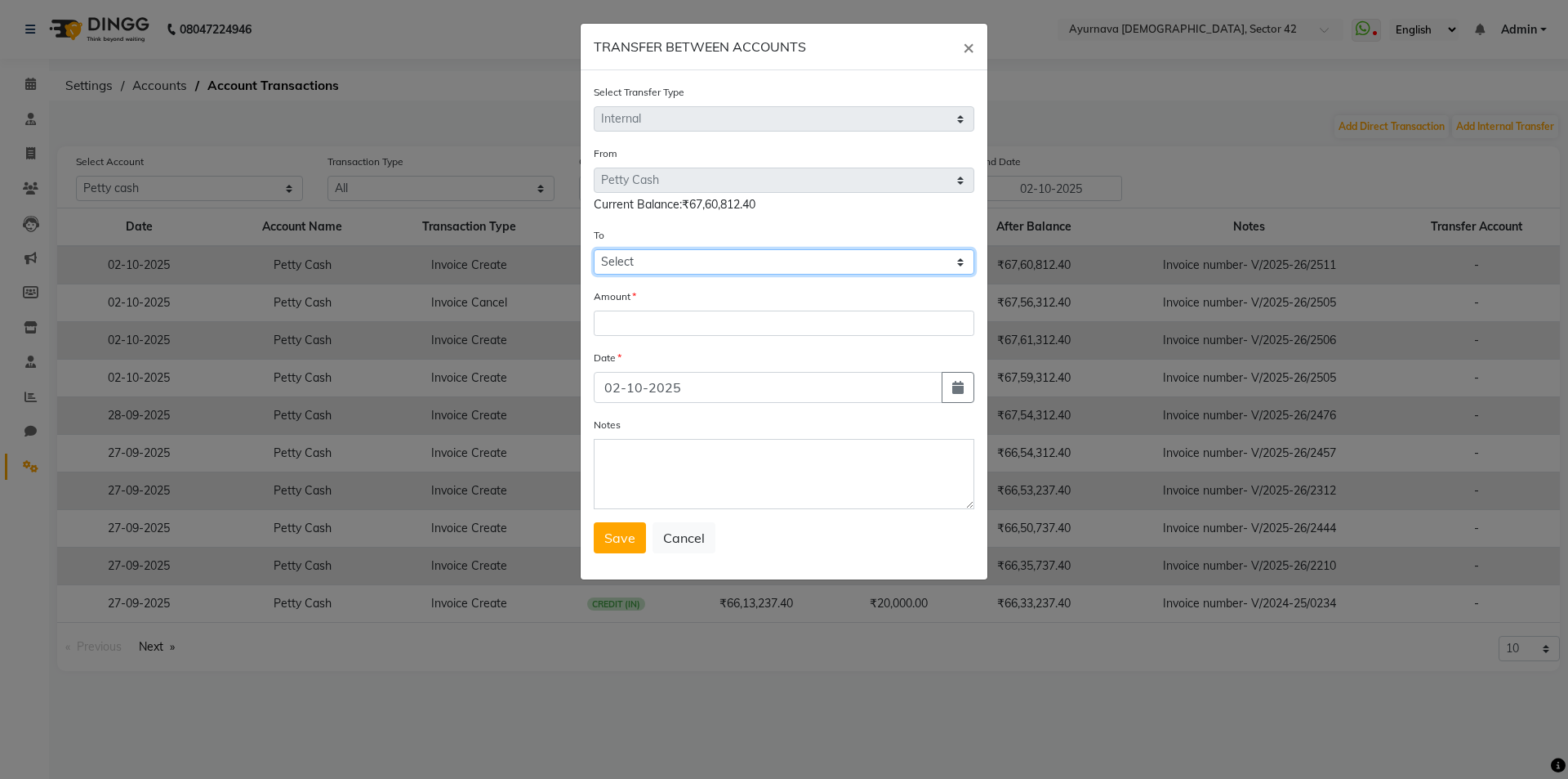
click at [677, 262] on select "Select [PERSON_NAME] Cash Default Account" at bounding box center [784, 261] width 381 height 25
select select "4511"
click at [594, 249] on select "Select [PERSON_NAME] Cash Default Account" at bounding box center [784, 261] width 381 height 25
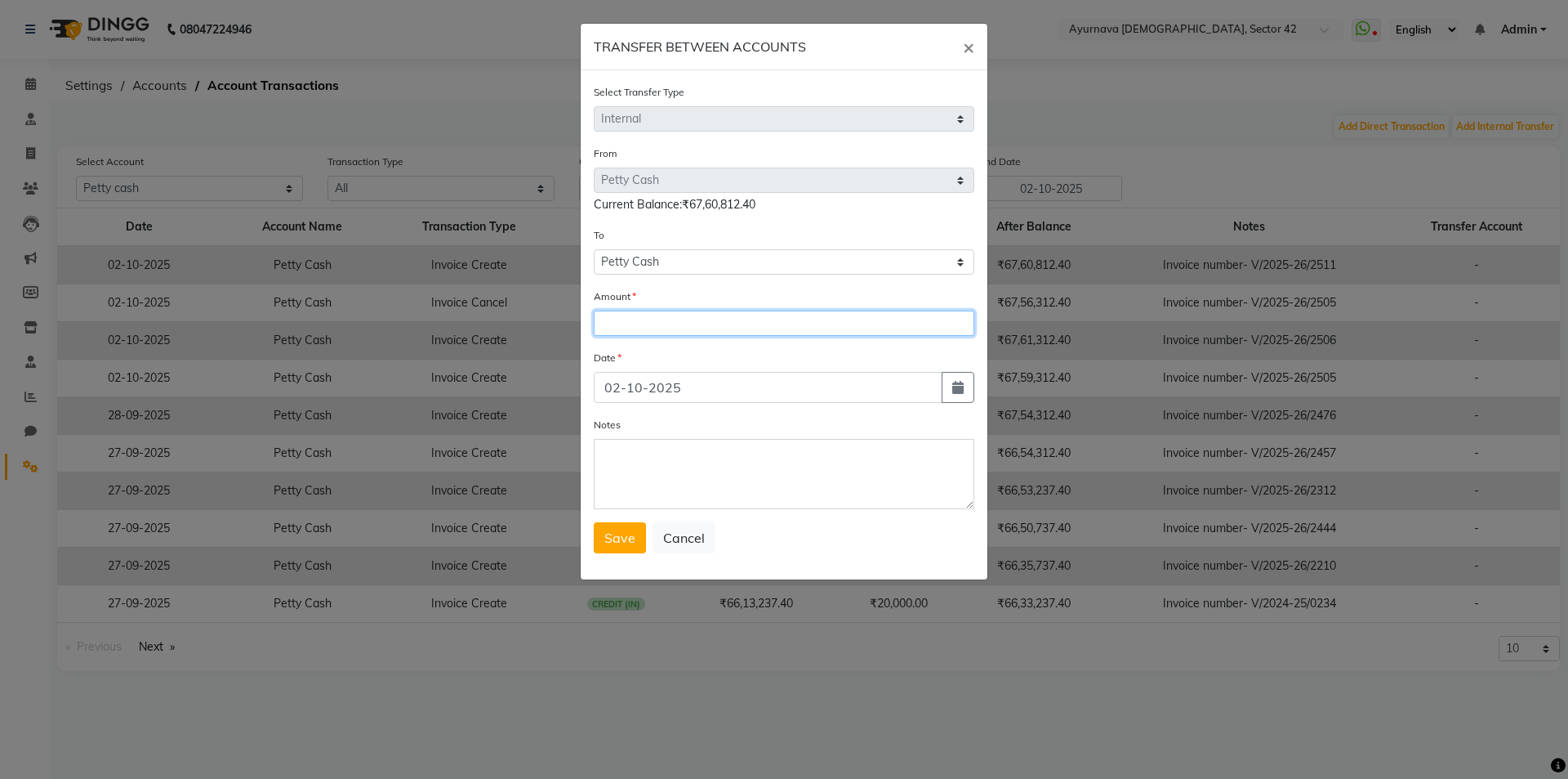
click at [654, 324] on input "number" at bounding box center [784, 322] width 381 height 25
click at [970, 43] on span "×" at bounding box center [968, 46] width 11 height 25
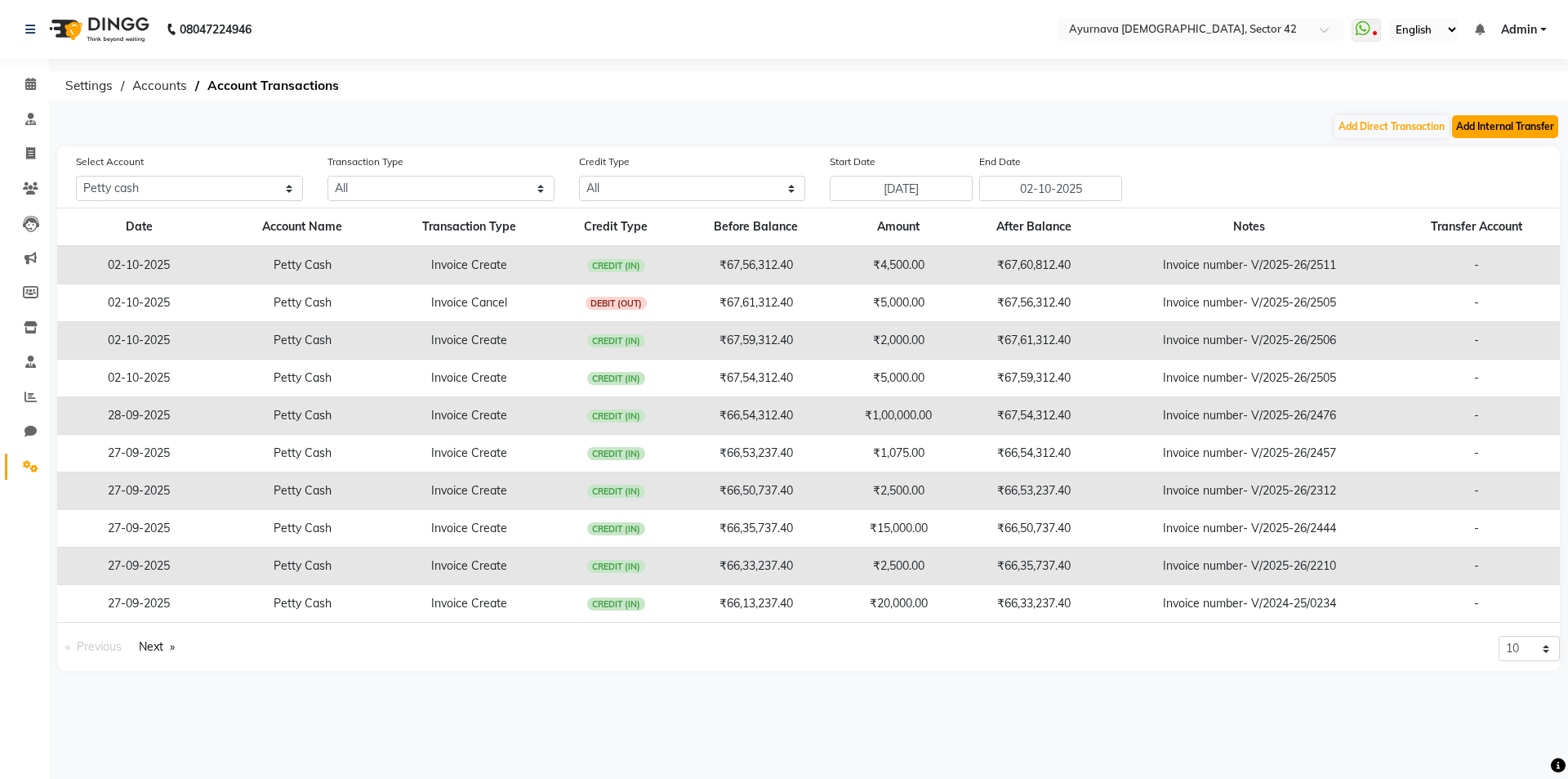
click at [1485, 124] on button "Add Internal Transfer" at bounding box center [1505, 127] width 107 height 23
select select "internal transfer"
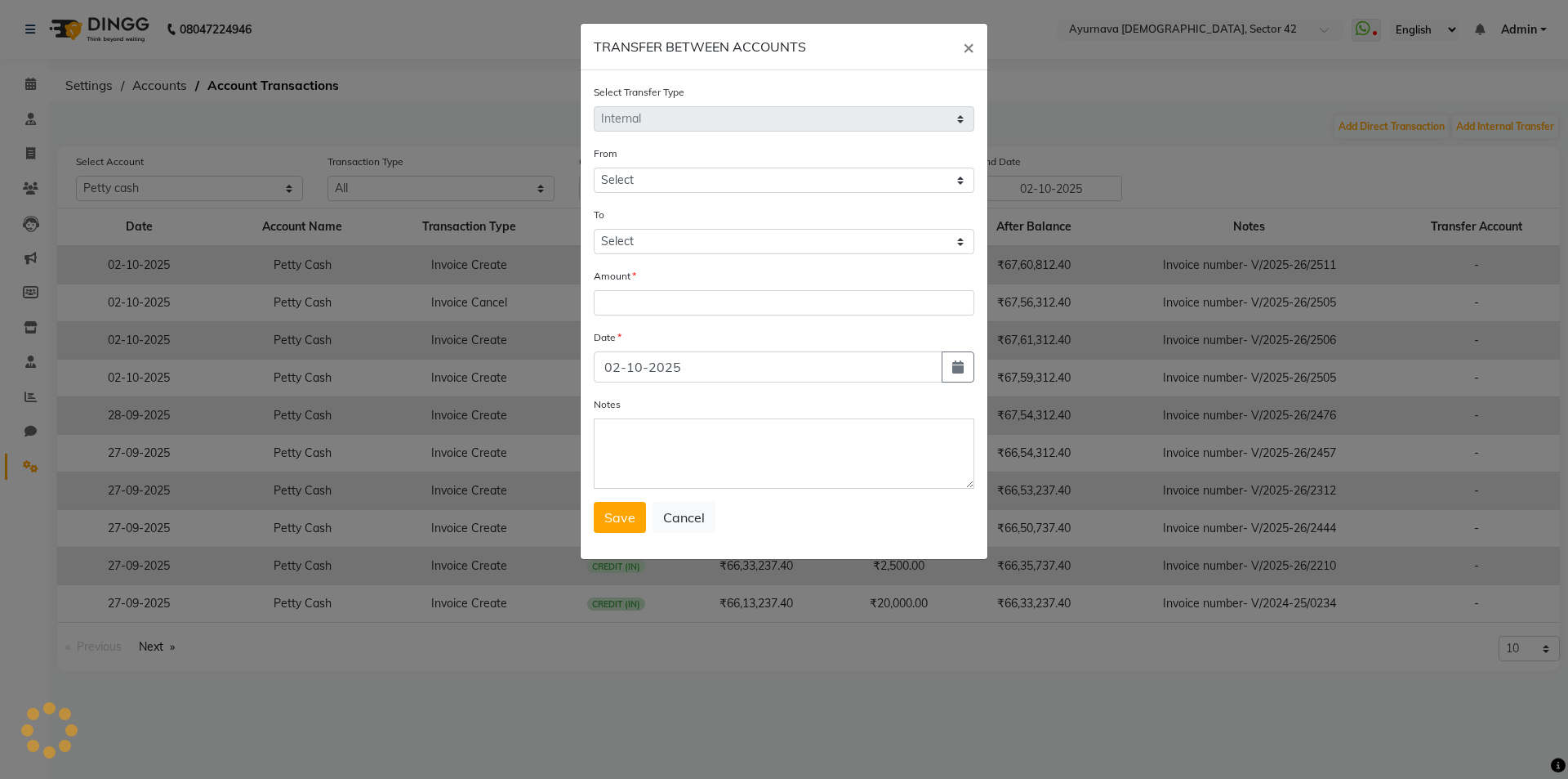
select select "4511"
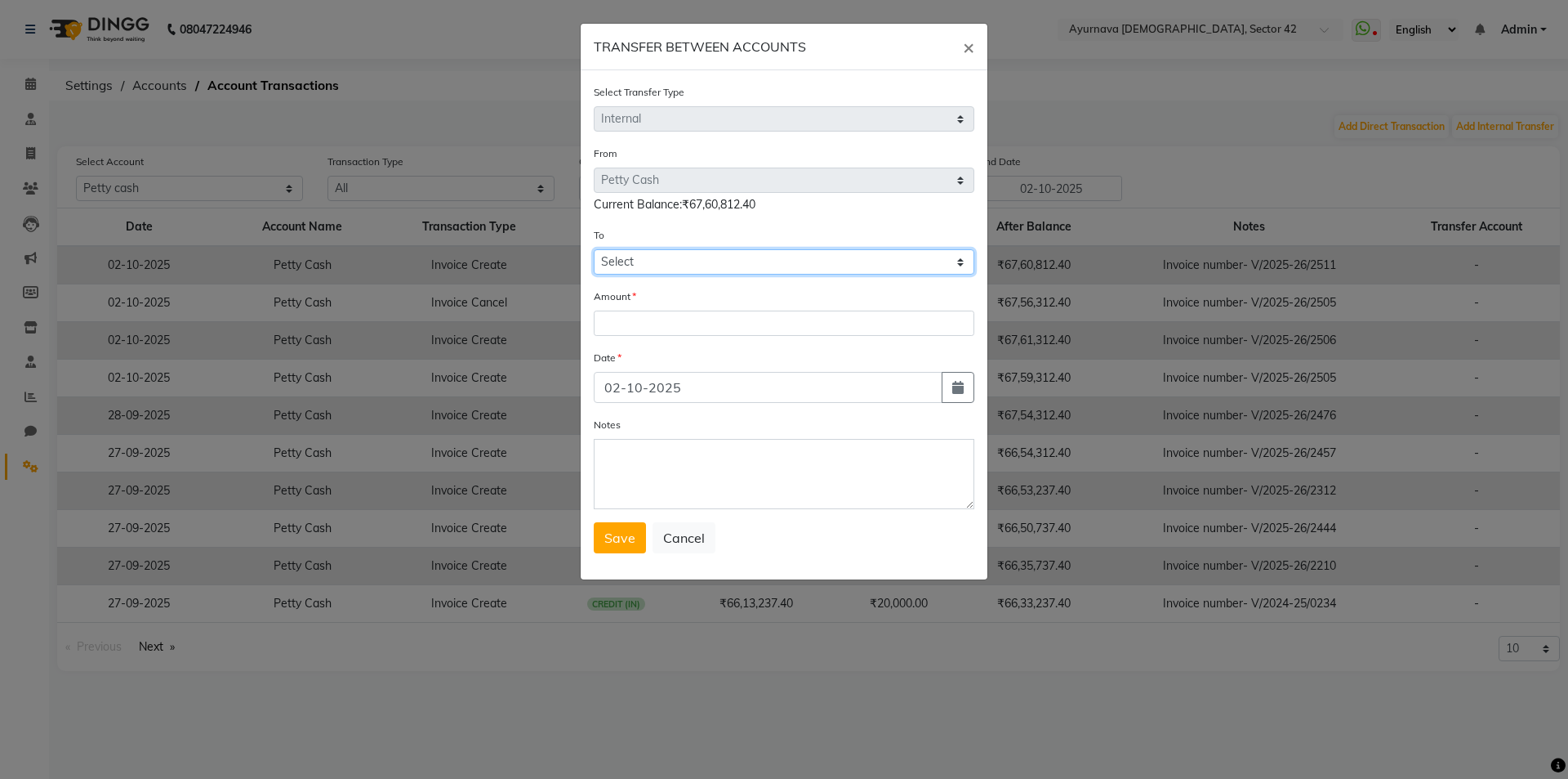
click at [718, 260] on select "Select [PERSON_NAME] Cash Default Account" at bounding box center [784, 261] width 381 height 25
select select "4511"
click at [594, 249] on select "Select [PERSON_NAME] Cash Default Account" at bounding box center [784, 261] width 381 height 25
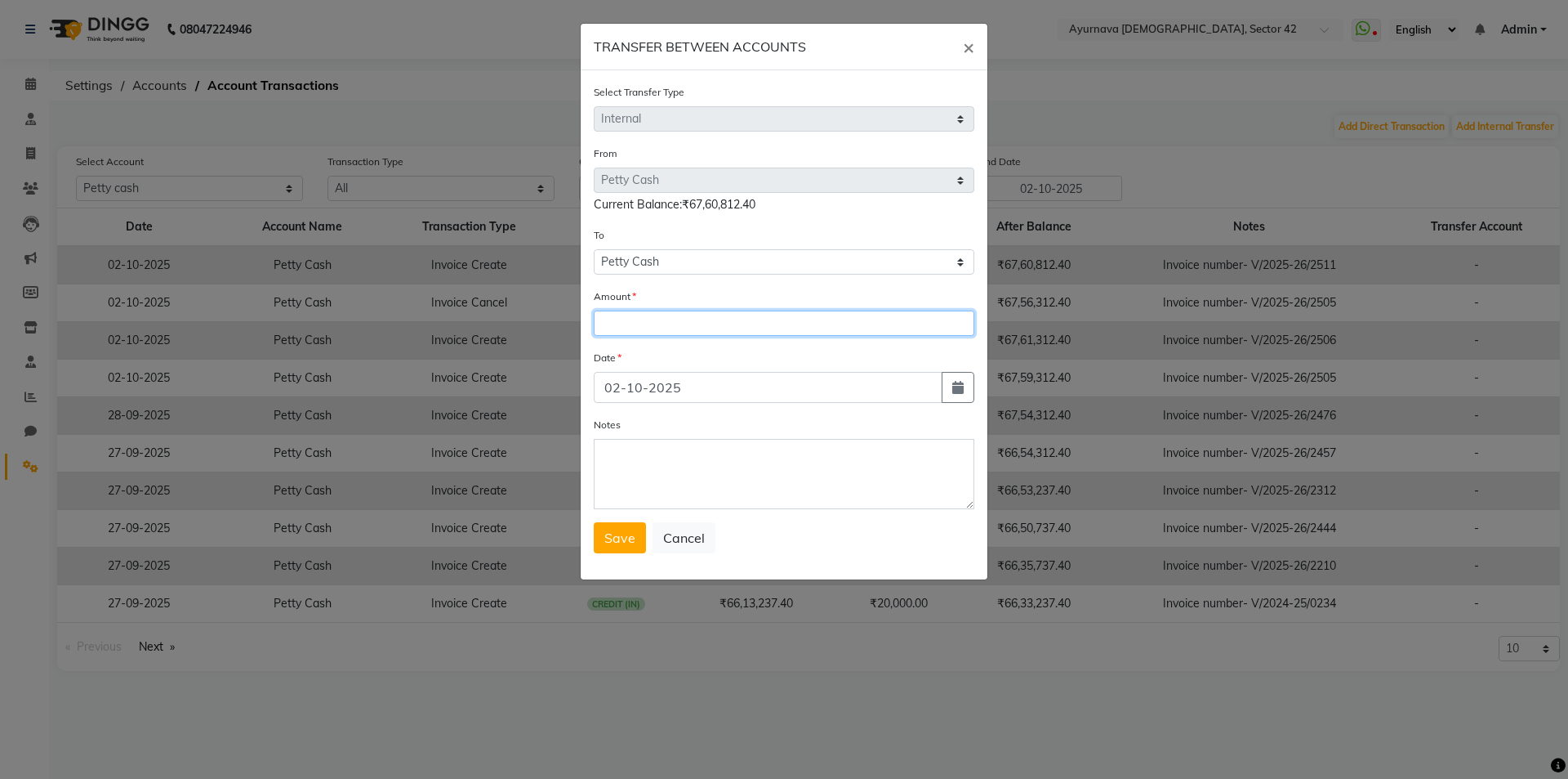
click at [694, 326] on input "number" at bounding box center [784, 322] width 381 height 25
type input "6760812"
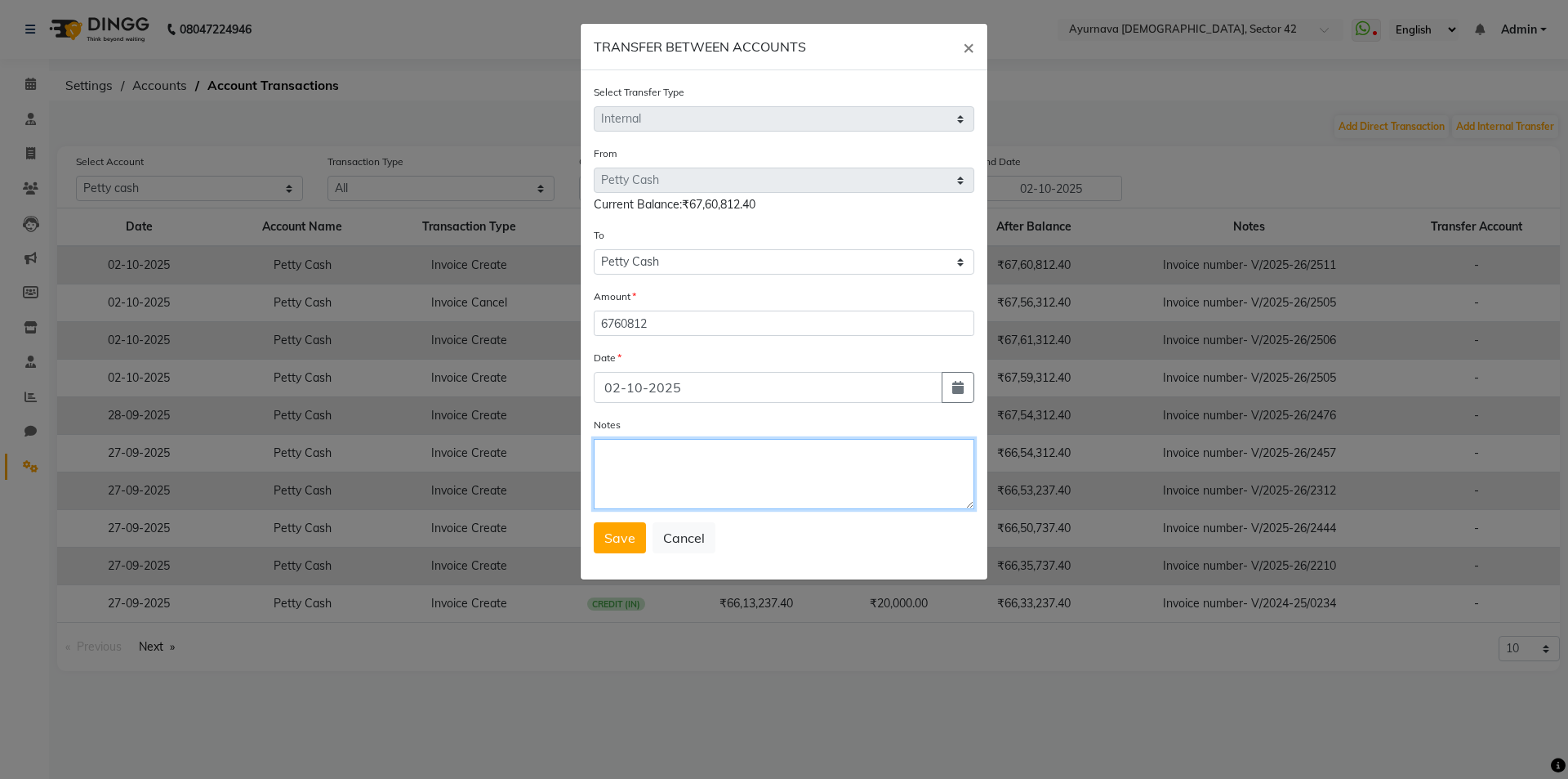
click at [655, 479] on textarea "Notes" at bounding box center [784, 474] width 381 height 70
type textarea "dr [PERSON_NAME]"
click at [610, 528] on button "Save" at bounding box center [620, 538] width 52 height 31
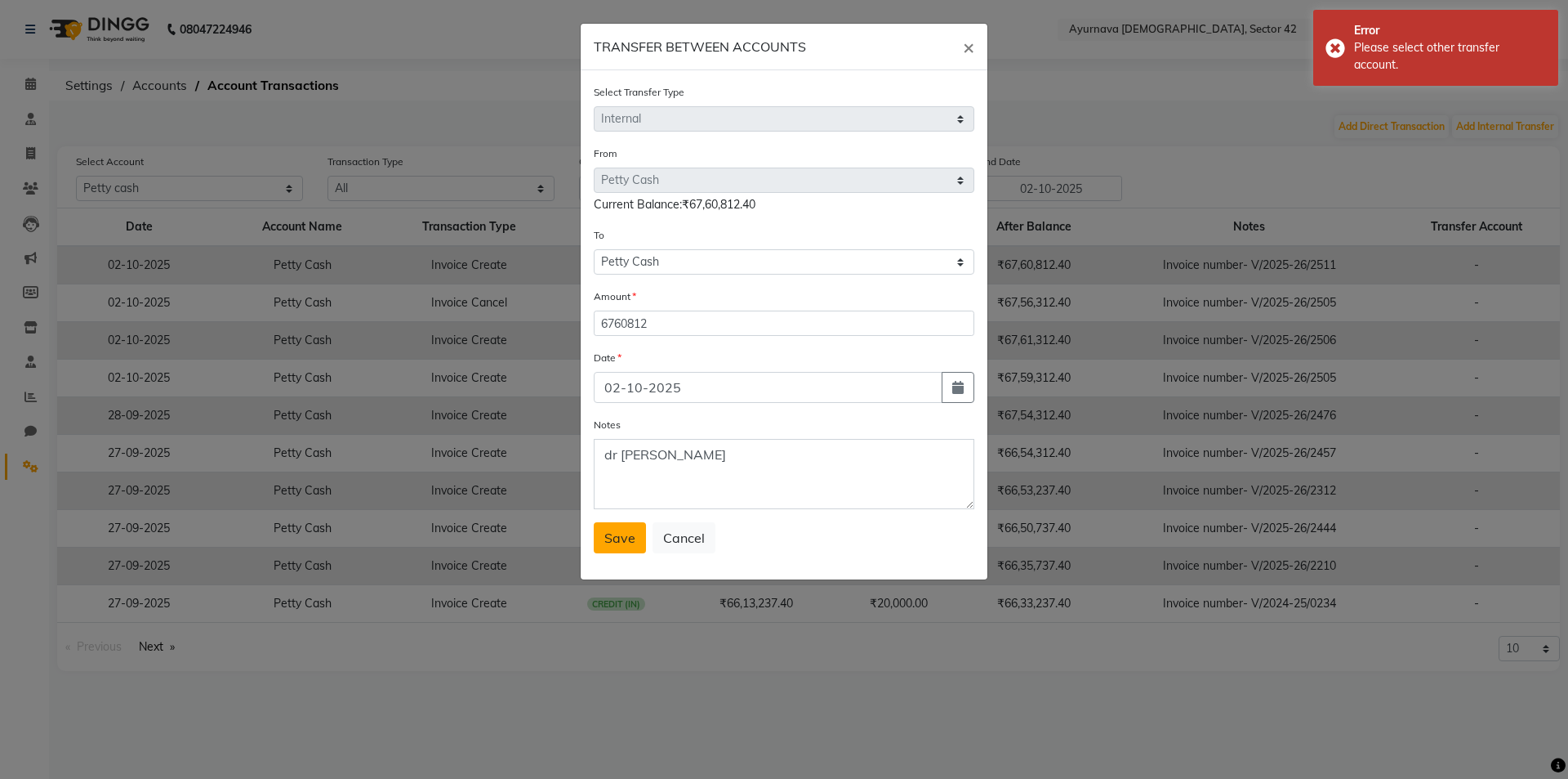
click at [608, 533] on span "Save" at bounding box center [619, 538] width 31 height 16
click at [968, 47] on span "×" at bounding box center [968, 46] width 11 height 25
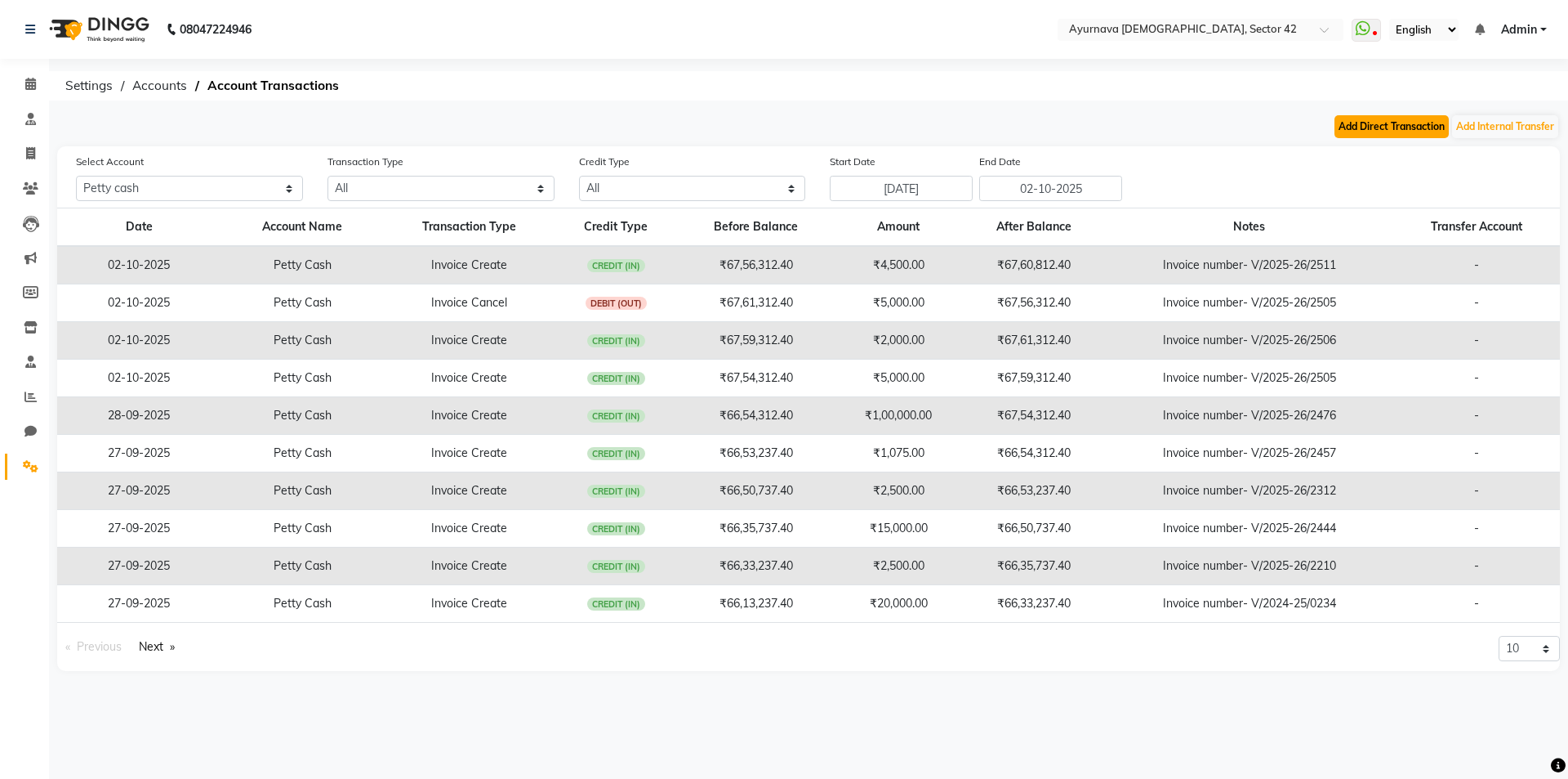
click at [1387, 126] on button "Add Direct Transaction" at bounding box center [1392, 127] width 115 height 23
select select "direct"
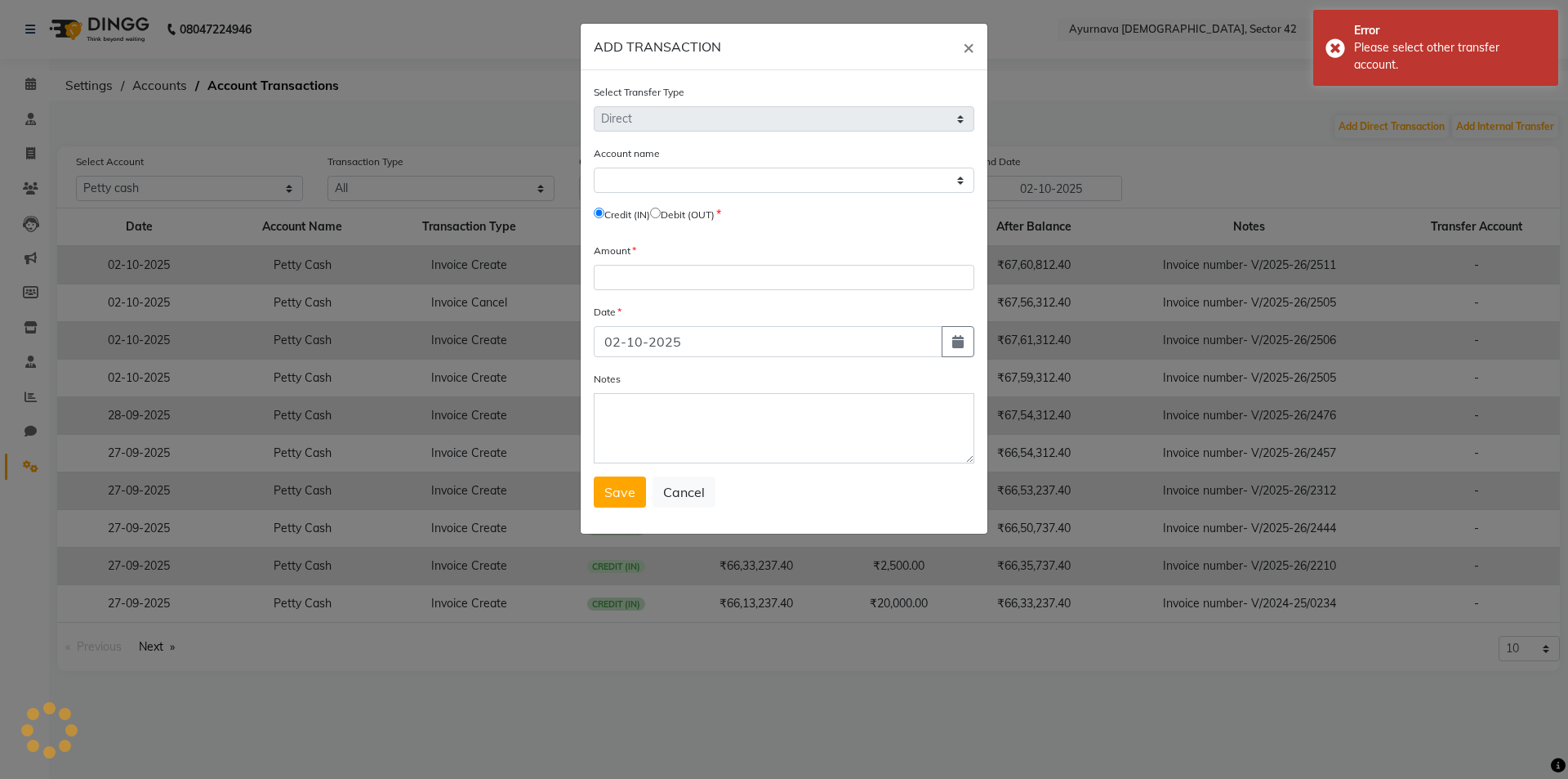
select select "4511"
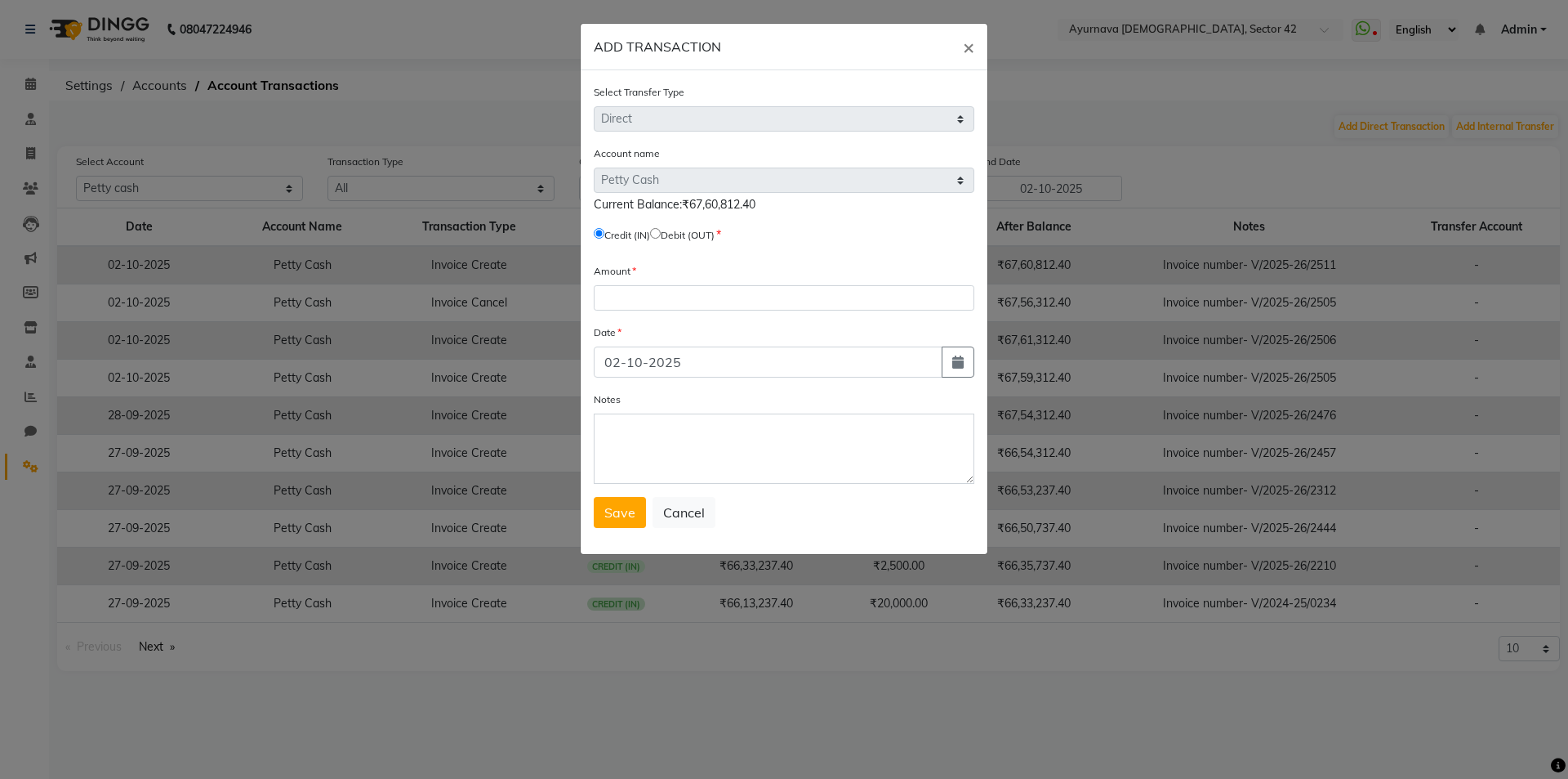
click at [661, 232] on input "radio" at bounding box center [655, 233] width 11 height 11
radio input "true"
click at [661, 299] on input "number" at bounding box center [784, 297] width 381 height 25
type input "6760812"
click at [658, 464] on textarea "Notes" at bounding box center [784, 449] width 381 height 70
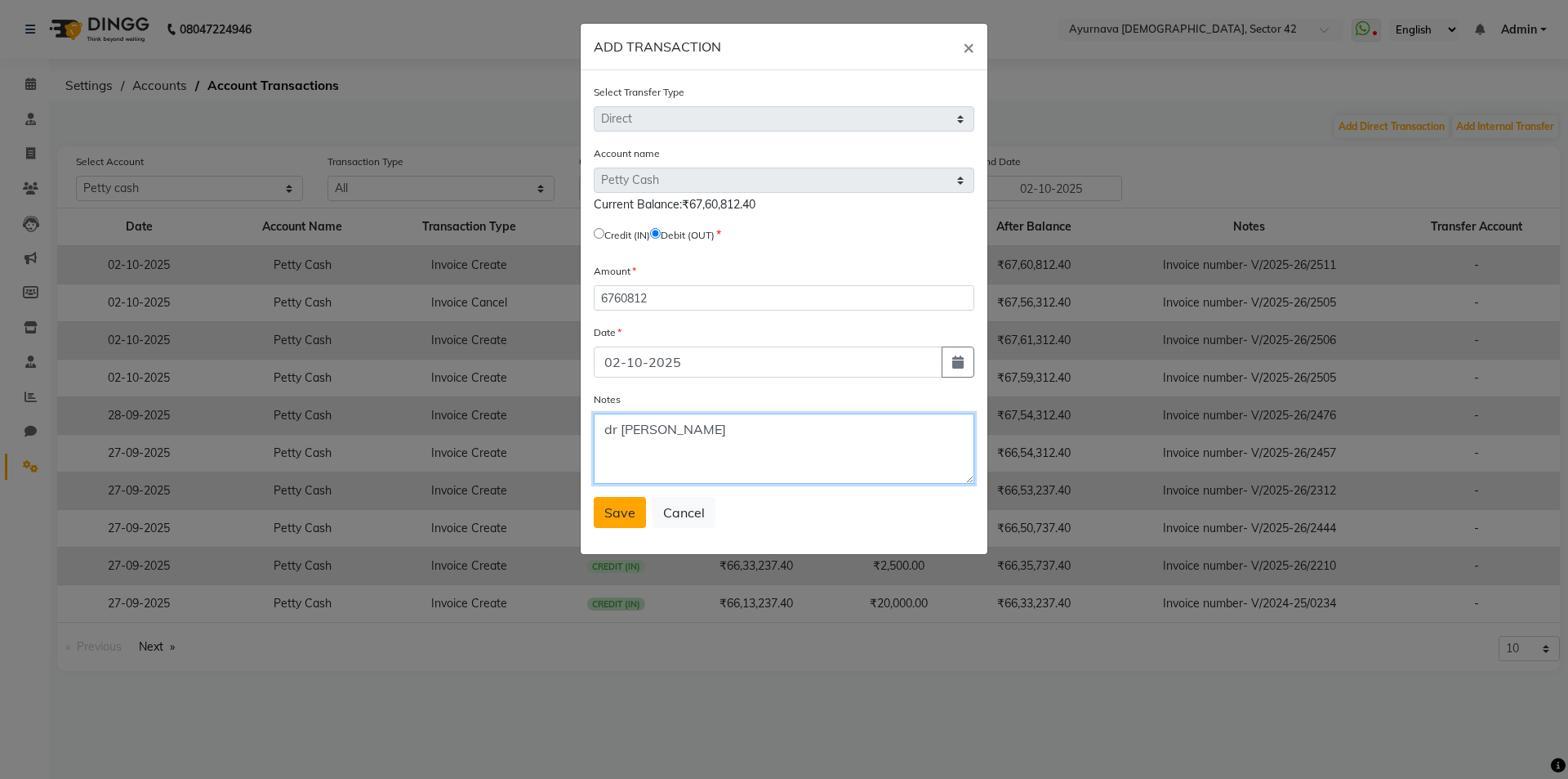
type textarea "dr [PERSON_NAME]"
click at [635, 505] on button "Save" at bounding box center [620, 512] width 52 height 31
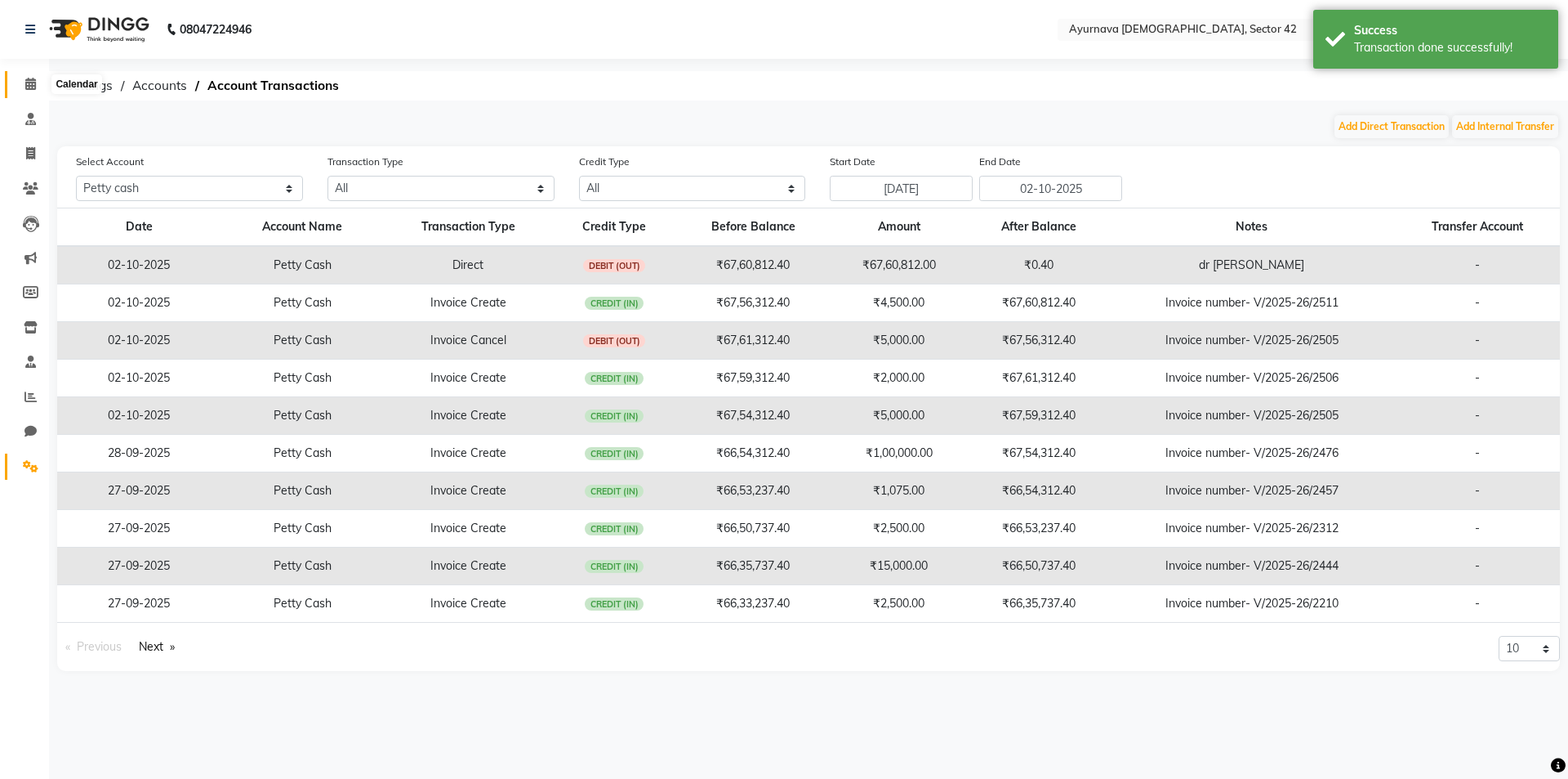
click at [26, 80] on icon at bounding box center [30, 84] width 11 height 12
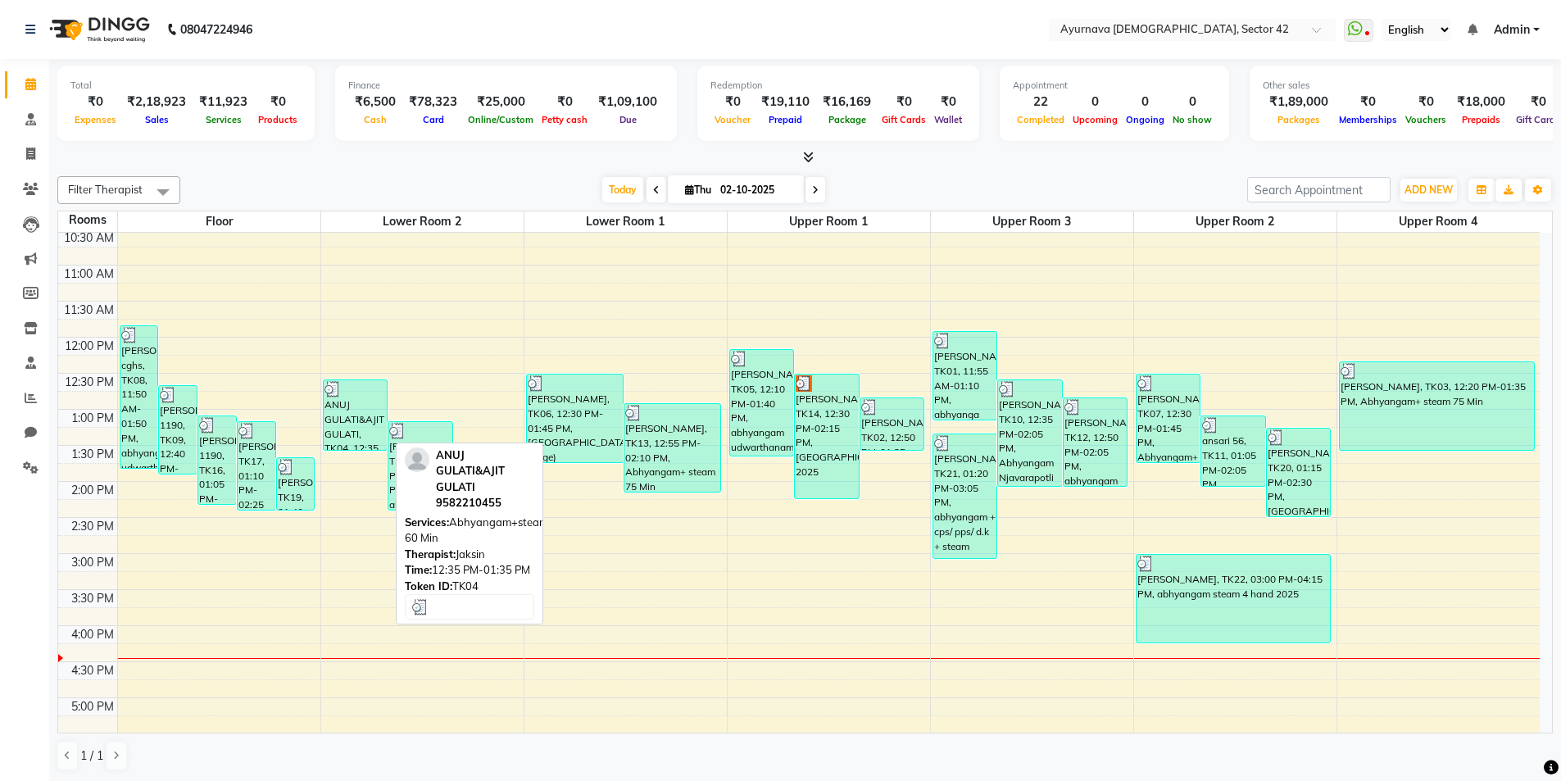
scroll to position [410, 0]
